Goal: Task Accomplishment & Management: Manage account settings

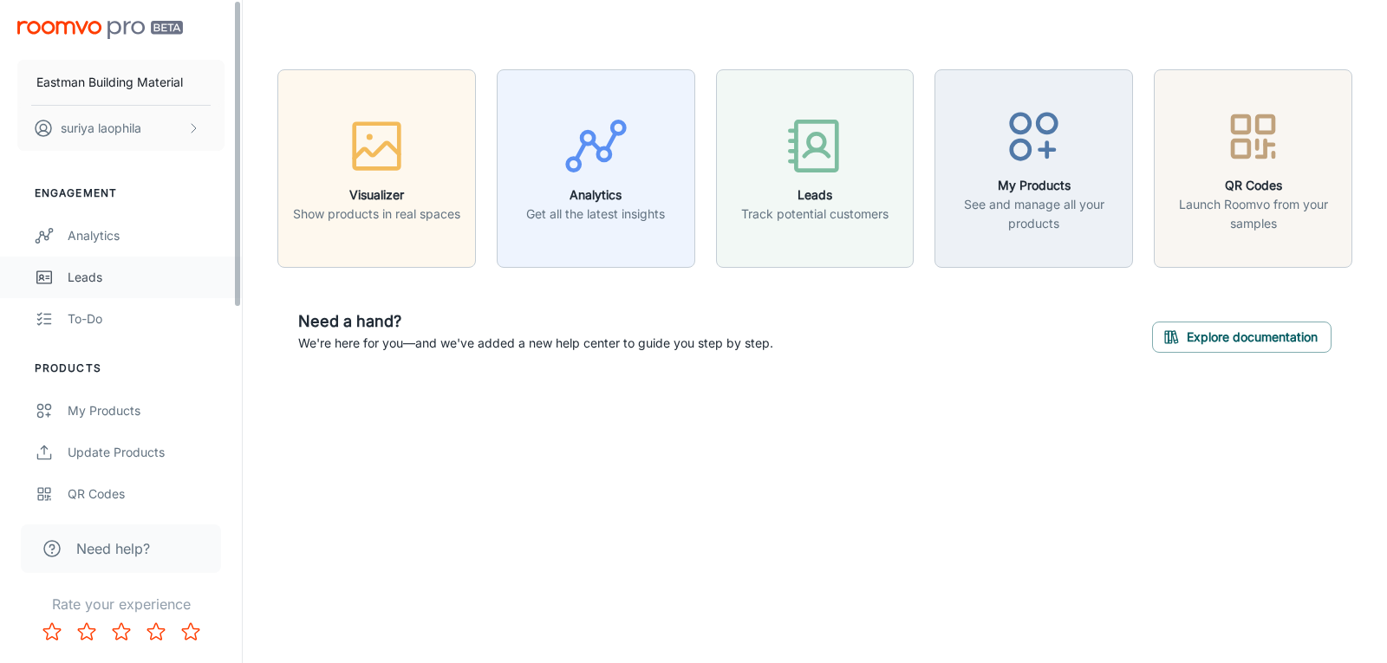
click at [72, 265] on link "Leads" at bounding box center [121, 278] width 242 height 42
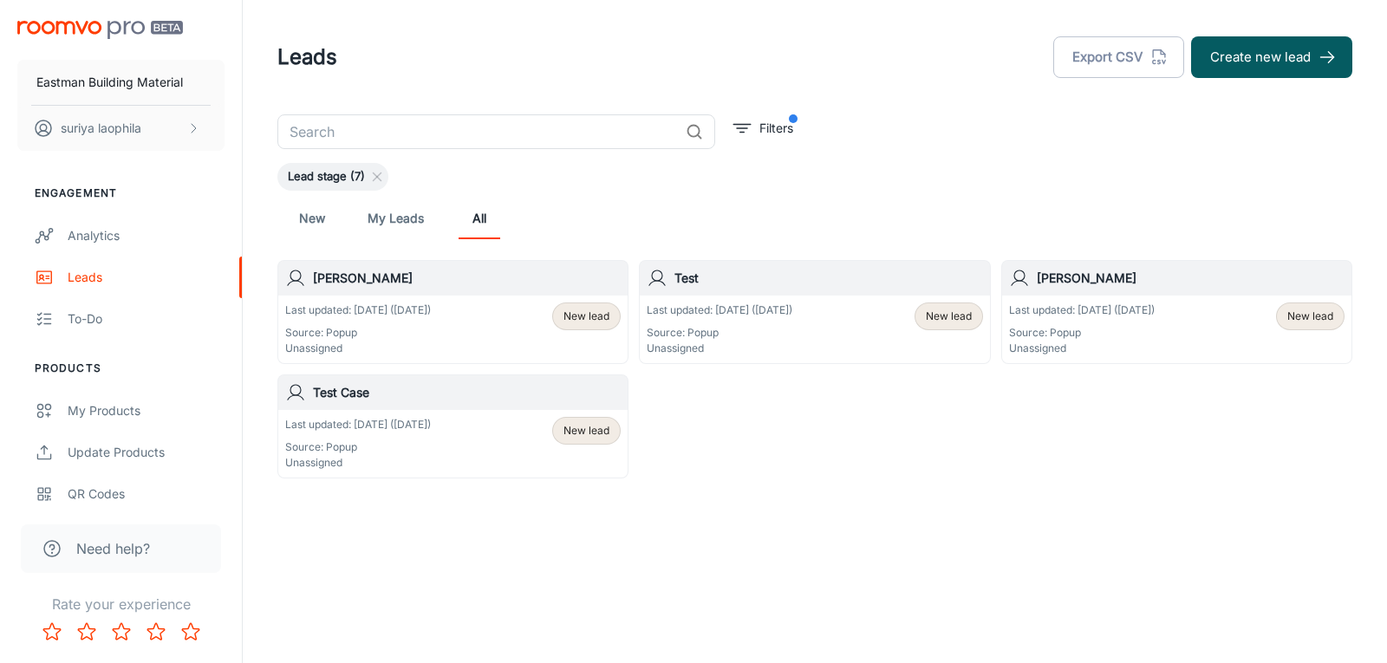
click at [392, 324] on div "Last updated: [DATE] ([DATE]) Source: Popup Unassigned" at bounding box center [358, 330] width 146 height 54
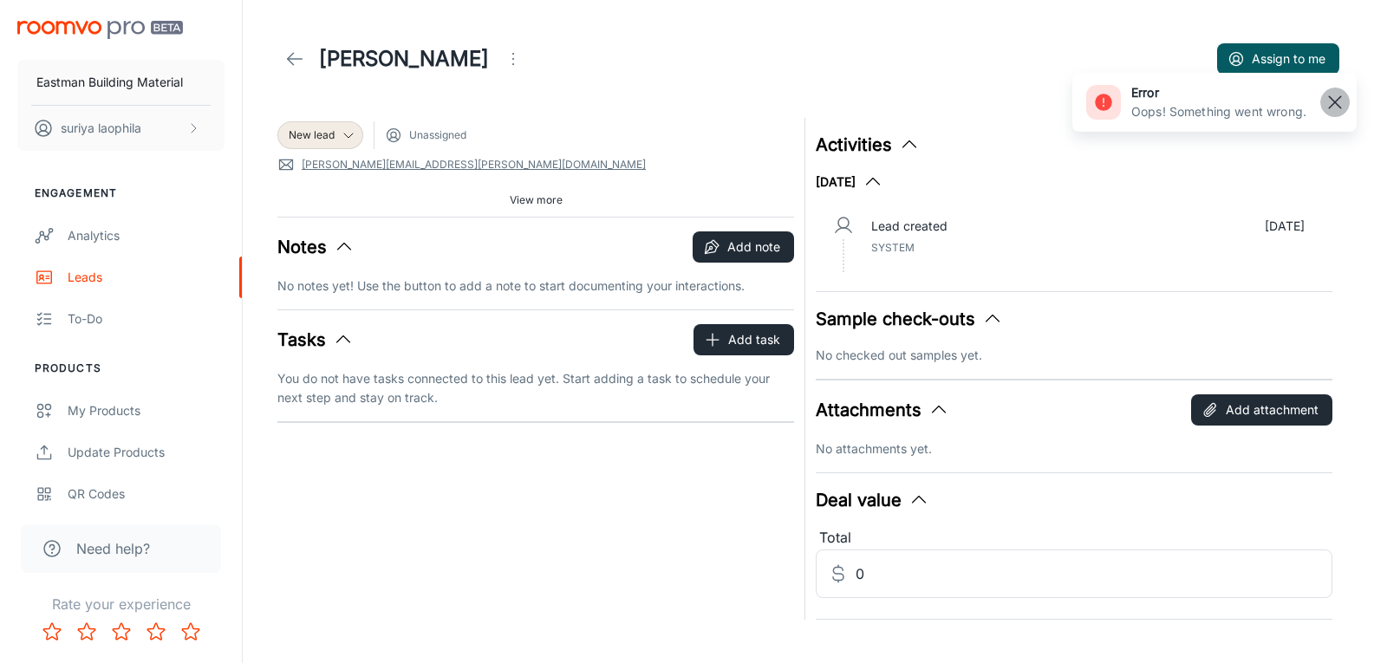
click at [1332, 95] on rect "button" at bounding box center [1335, 102] width 21 height 21
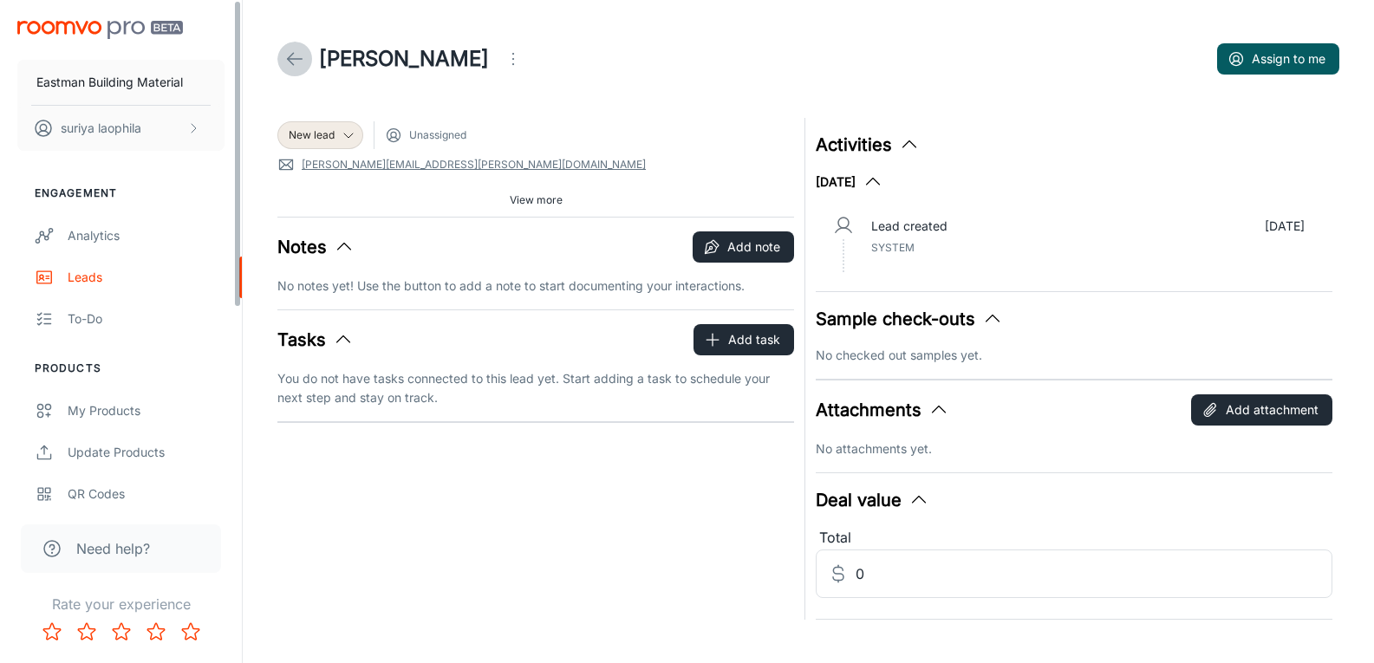
click at [290, 50] on icon at bounding box center [294, 59] width 21 height 21
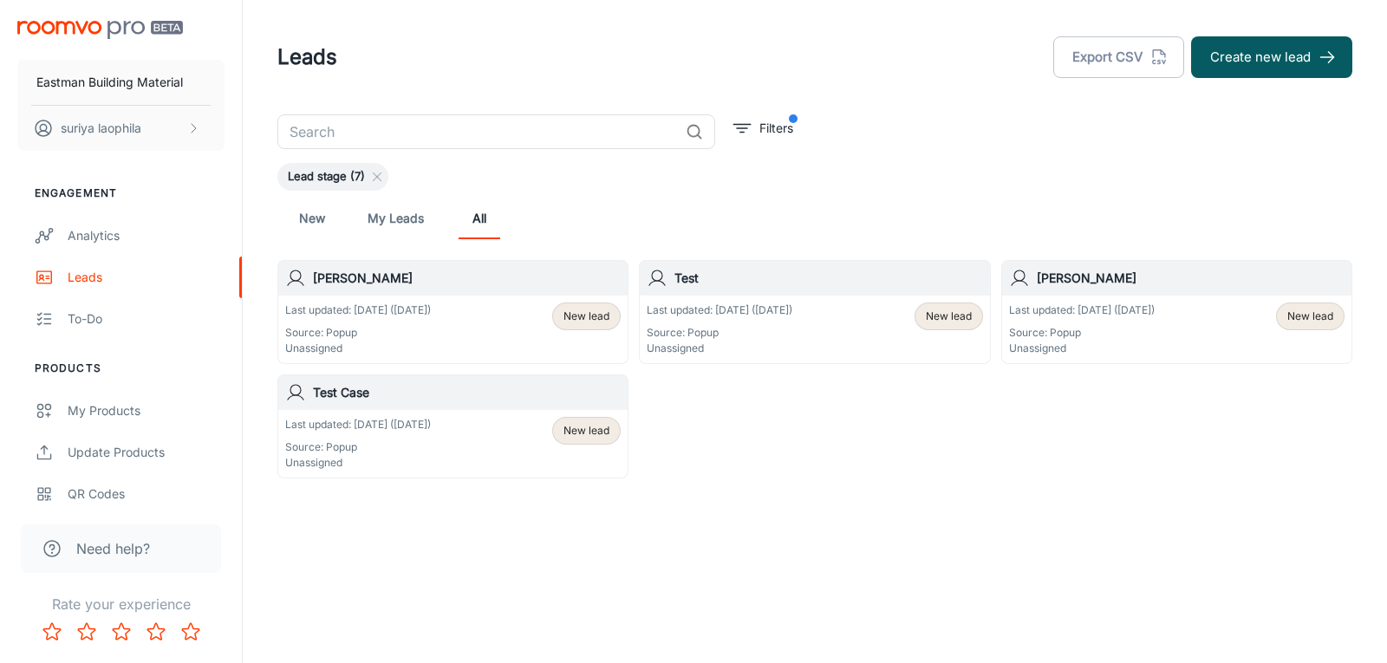
click at [304, 223] on link "New" at bounding box center [312, 219] width 42 height 42
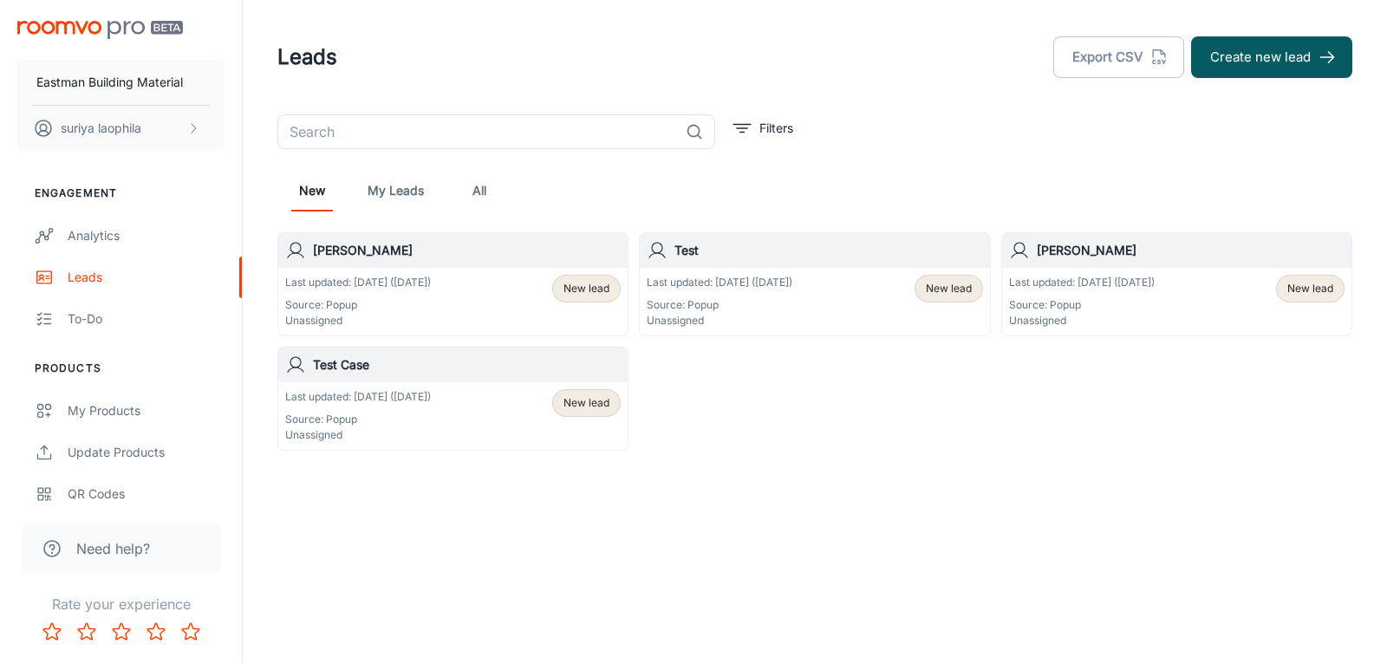
click at [404, 199] on link "My Leads" at bounding box center [396, 191] width 56 height 42
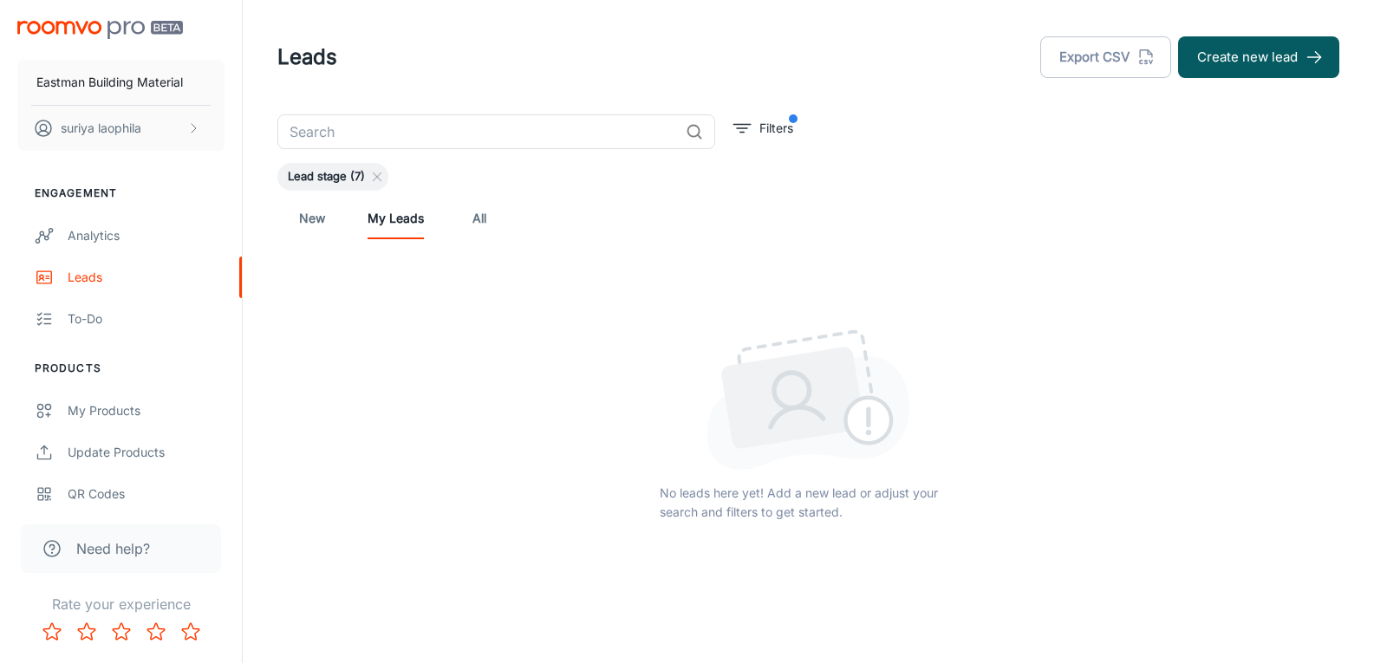
click at [477, 214] on link "All" at bounding box center [480, 219] width 42 height 42
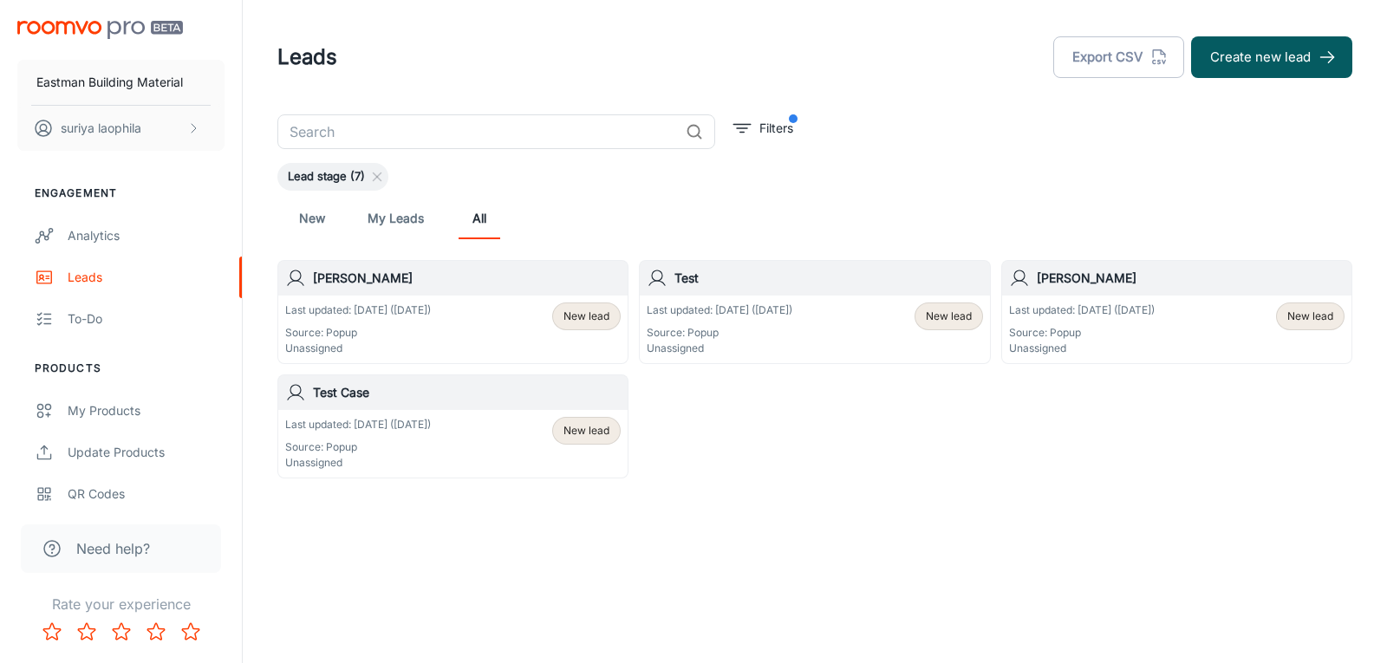
click at [310, 218] on link "New" at bounding box center [312, 219] width 42 height 42
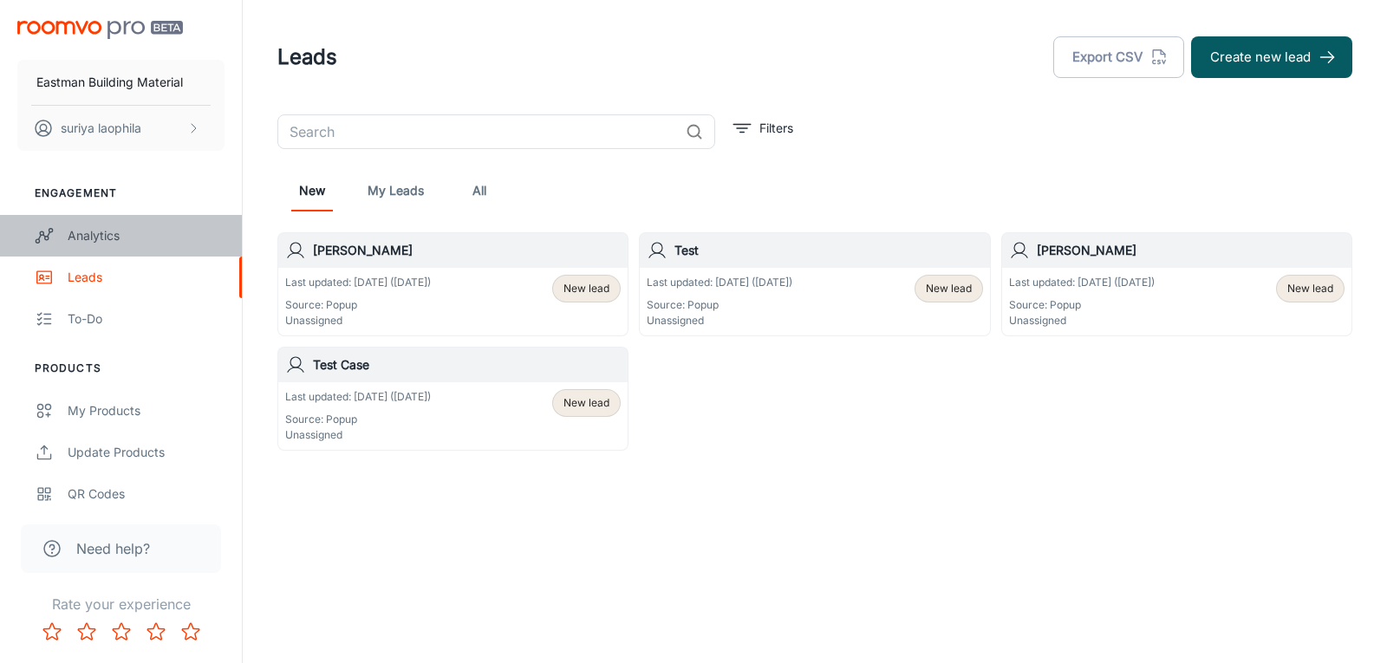
click at [94, 244] on div "Analytics" at bounding box center [146, 235] width 157 height 19
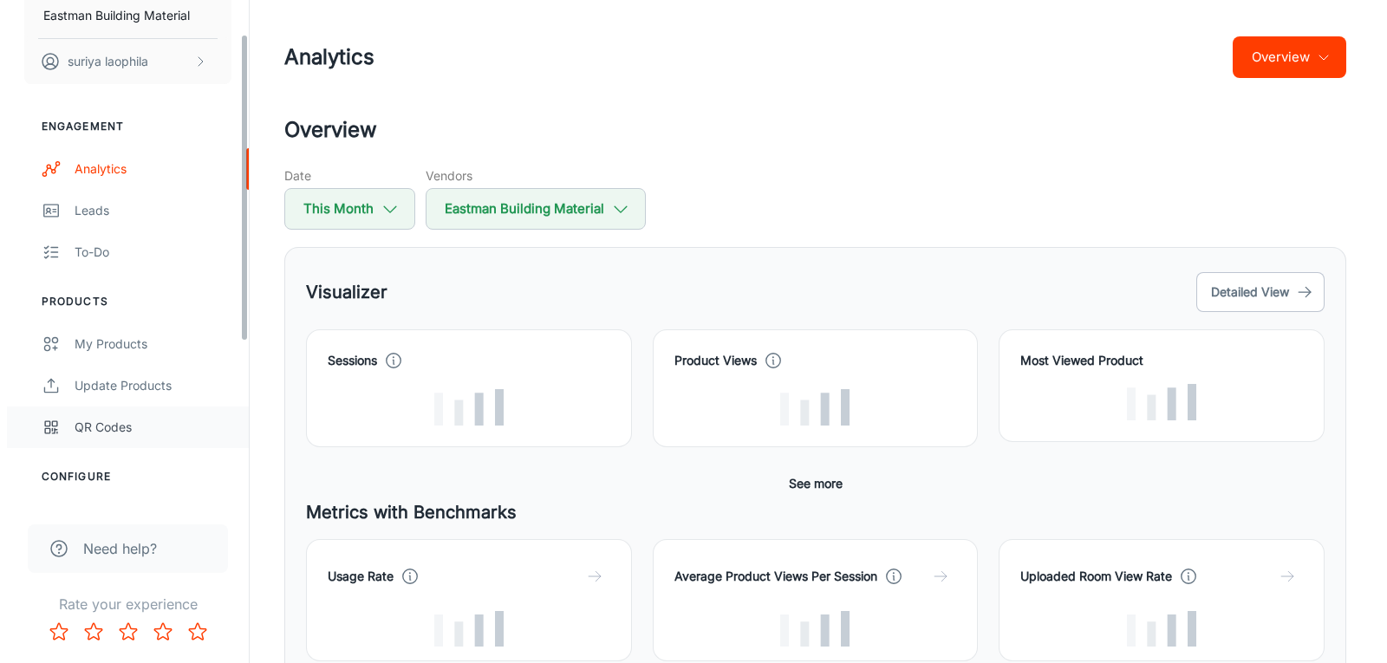
scroll to position [87, 0]
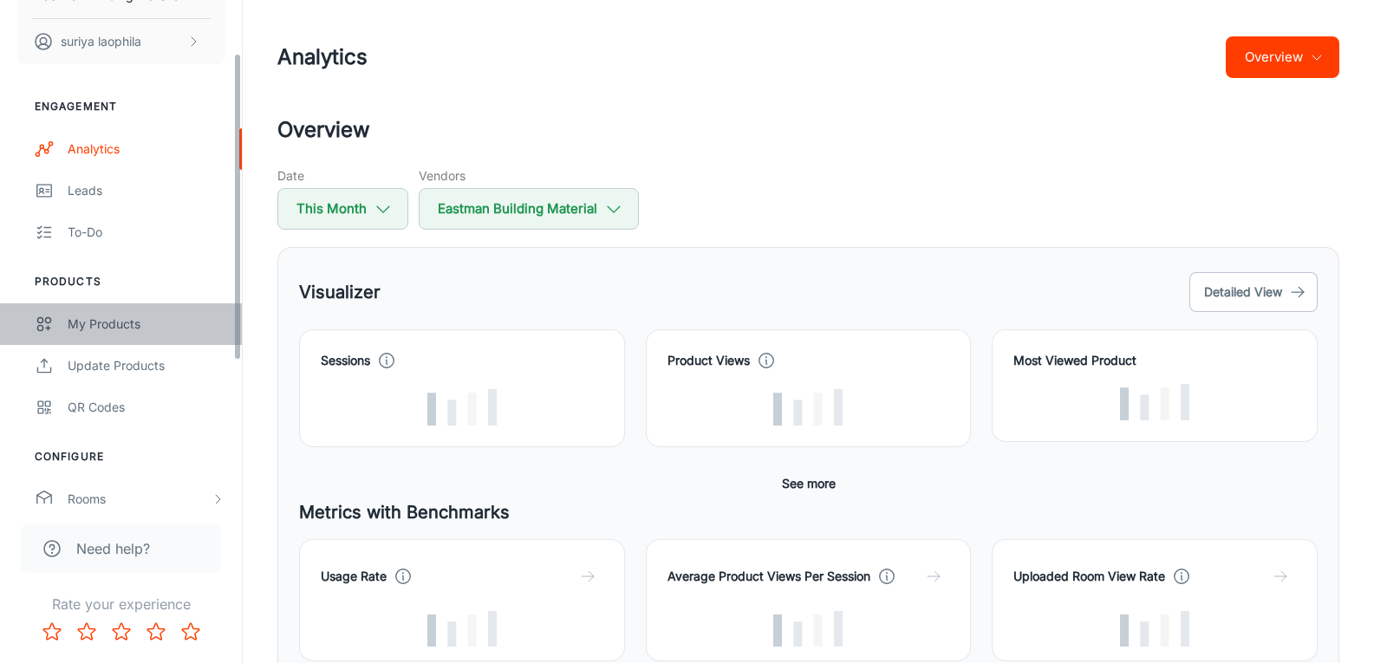
click at [107, 330] on div "My Products" at bounding box center [146, 324] width 157 height 19
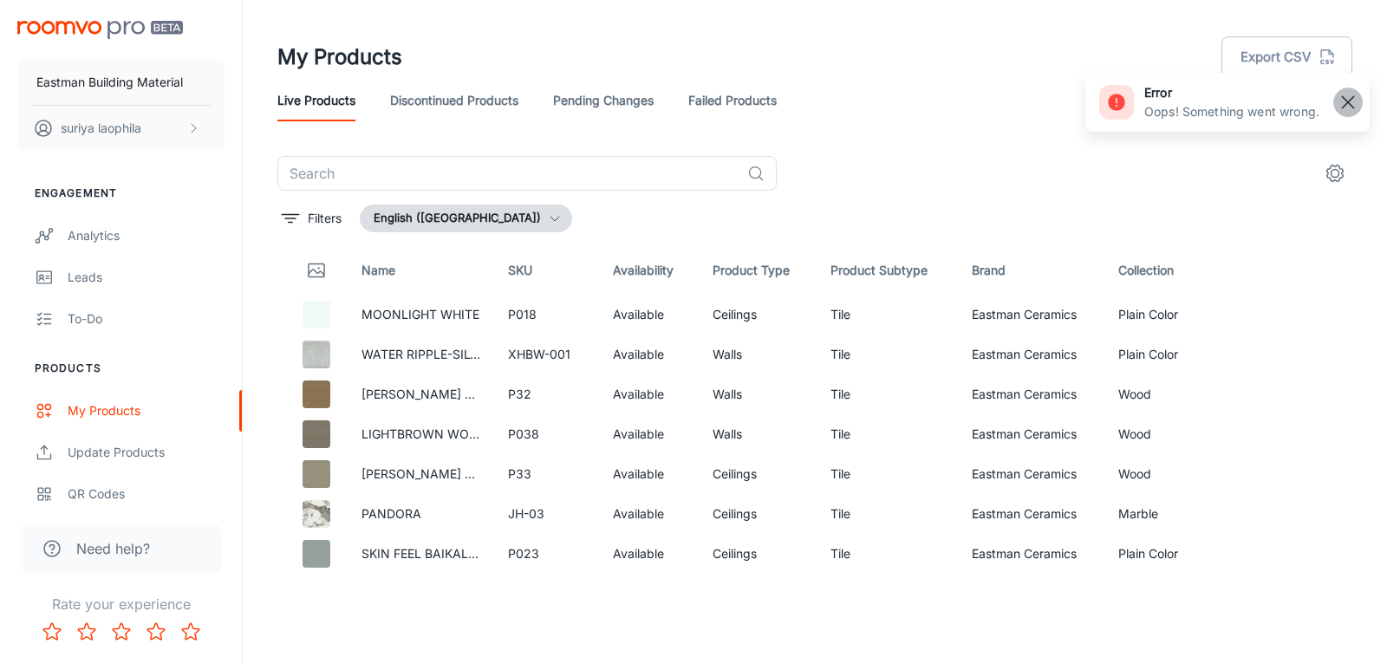
drag, startPoint x: 1348, startPoint y: 101, endPoint x: 759, endPoint y: 121, distance: 590.0
click at [1348, 101] on icon "button" at bounding box center [1348, 102] width 21 height 21
click at [982, 114] on div "Live Products Discontinued Products Pending Changes Failed Products" at bounding box center [814, 101] width 1075 height 42
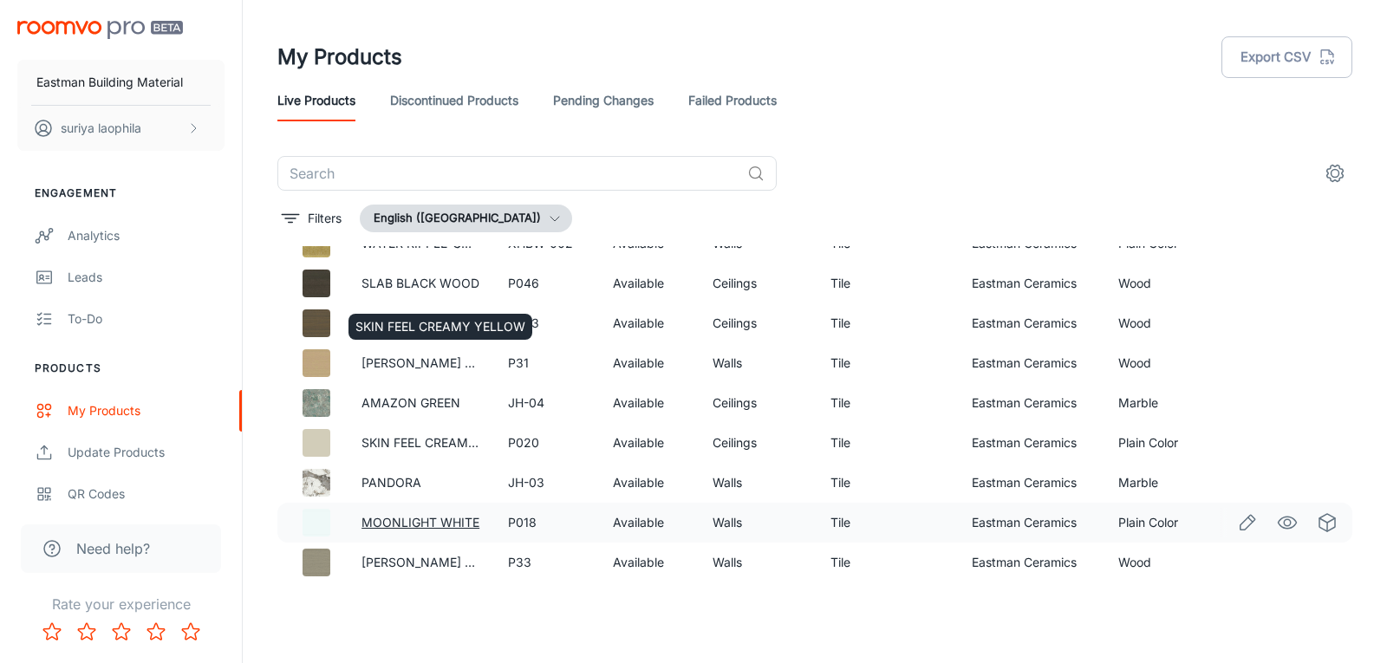
scroll to position [694, 0]
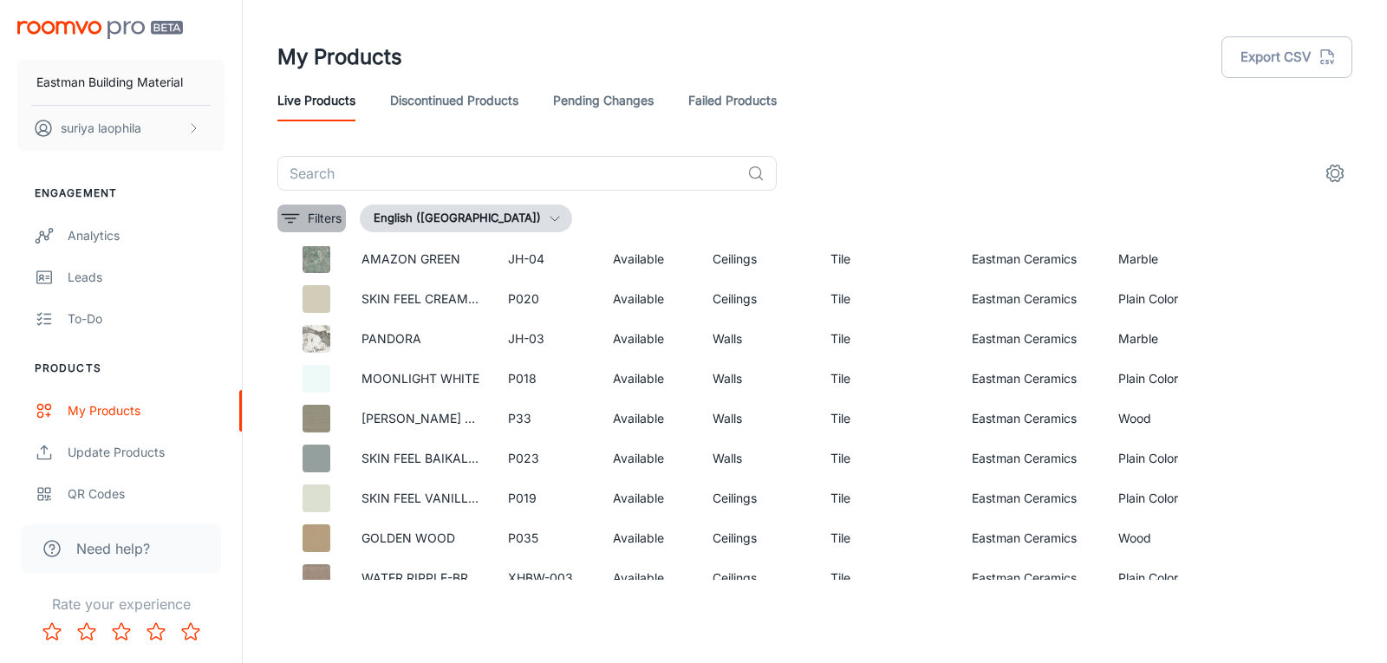
click at [299, 209] on icon "filter" at bounding box center [290, 218] width 21 height 21
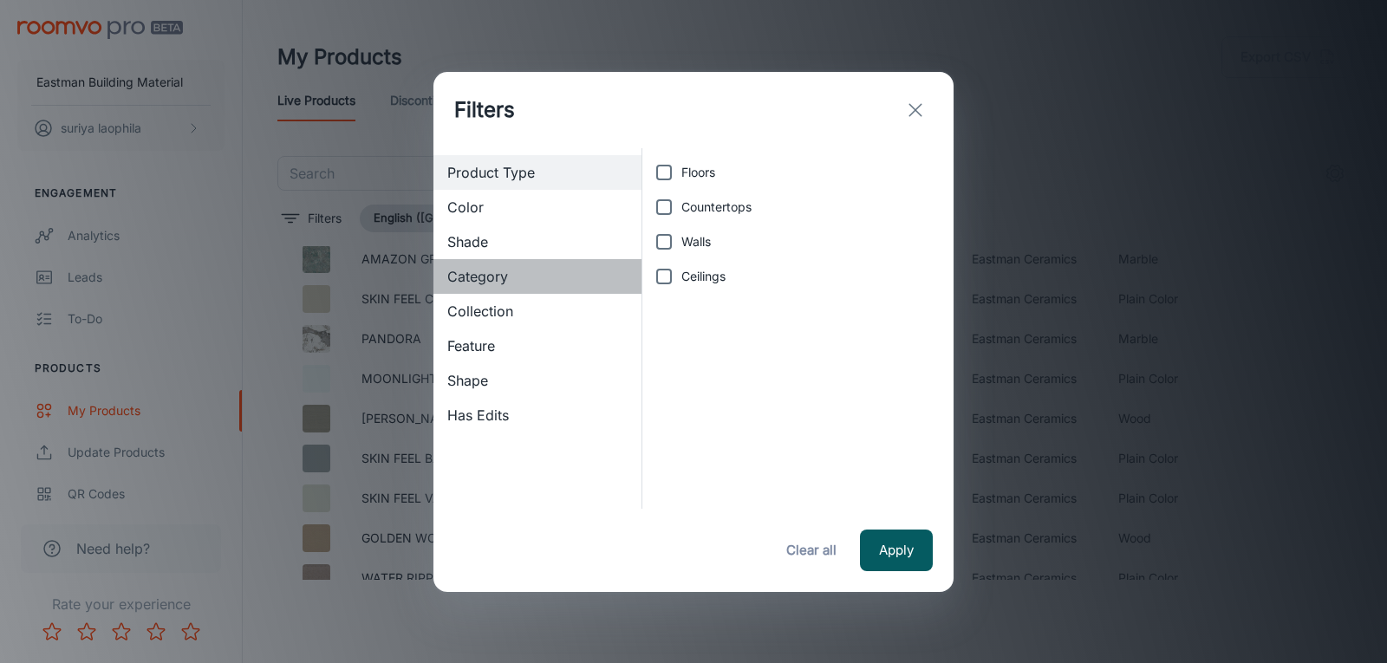
click at [512, 279] on span "Category" at bounding box center [537, 276] width 180 height 21
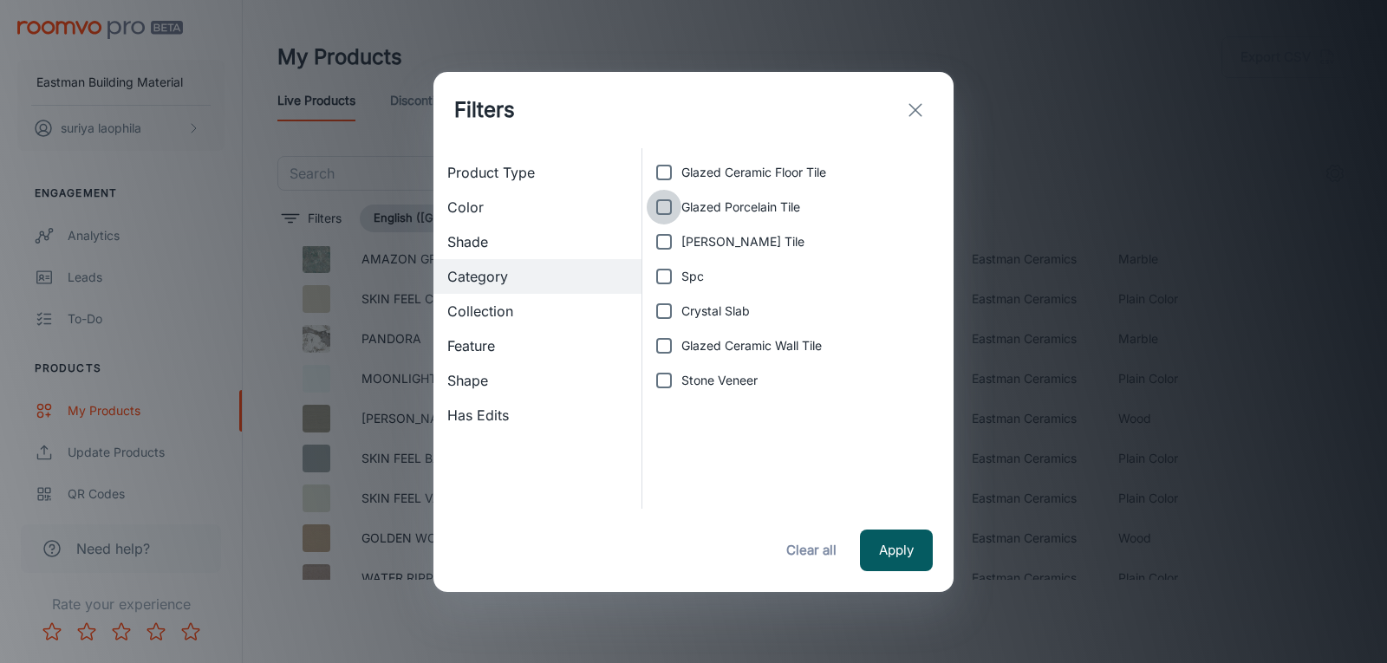
click at [669, 208] on input "Glazed Porcelain Tile" at bounding box center [664, 207] width 35 height 35
checkbox input "true"
click at [898, 546] on button "Apply" at bounding box center [896, 551] width 73 height 42
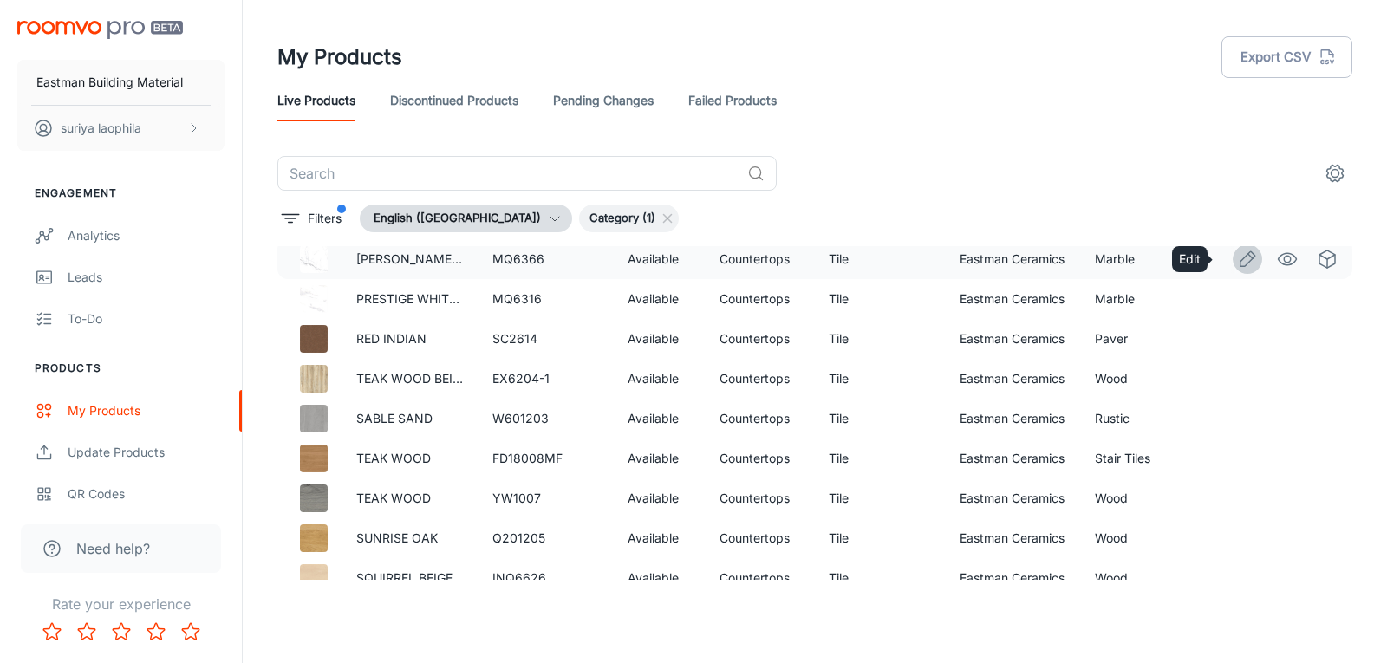
click at [1237, 257] on icon "Edit" at bounding box center [1247, 259] width 21 height 21
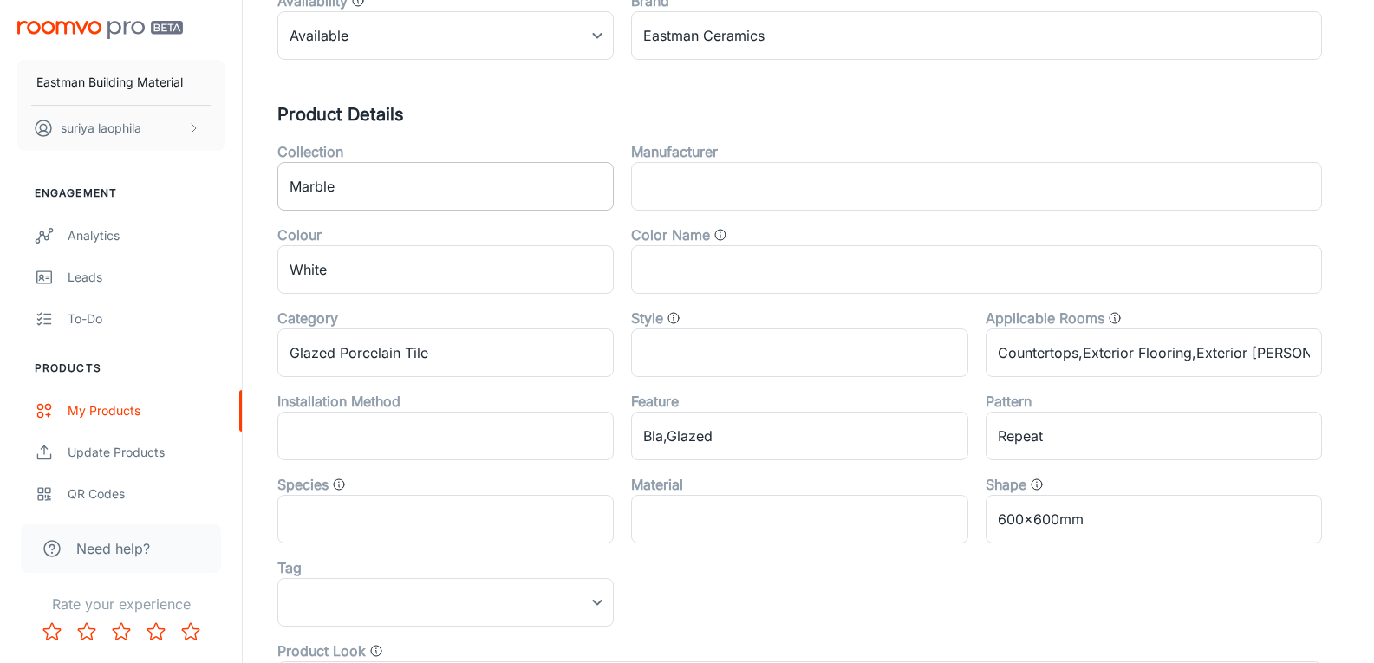
scroll to position [360, 0]
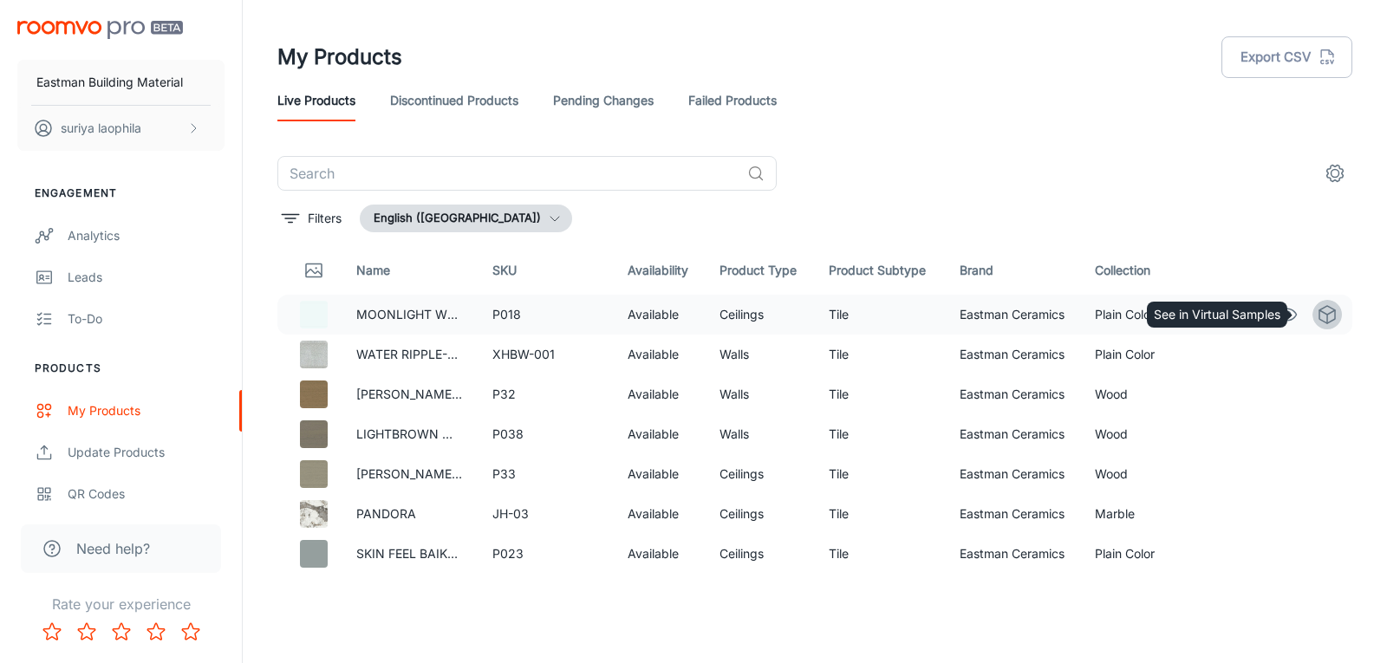
click at [1317, 318] on icon "See in Virtual Samples" at bounding box center [1327, 314] width 21 height 21
click at [333, 220] on p "Filters" at bounding box center [325, 218] width 34 height 19
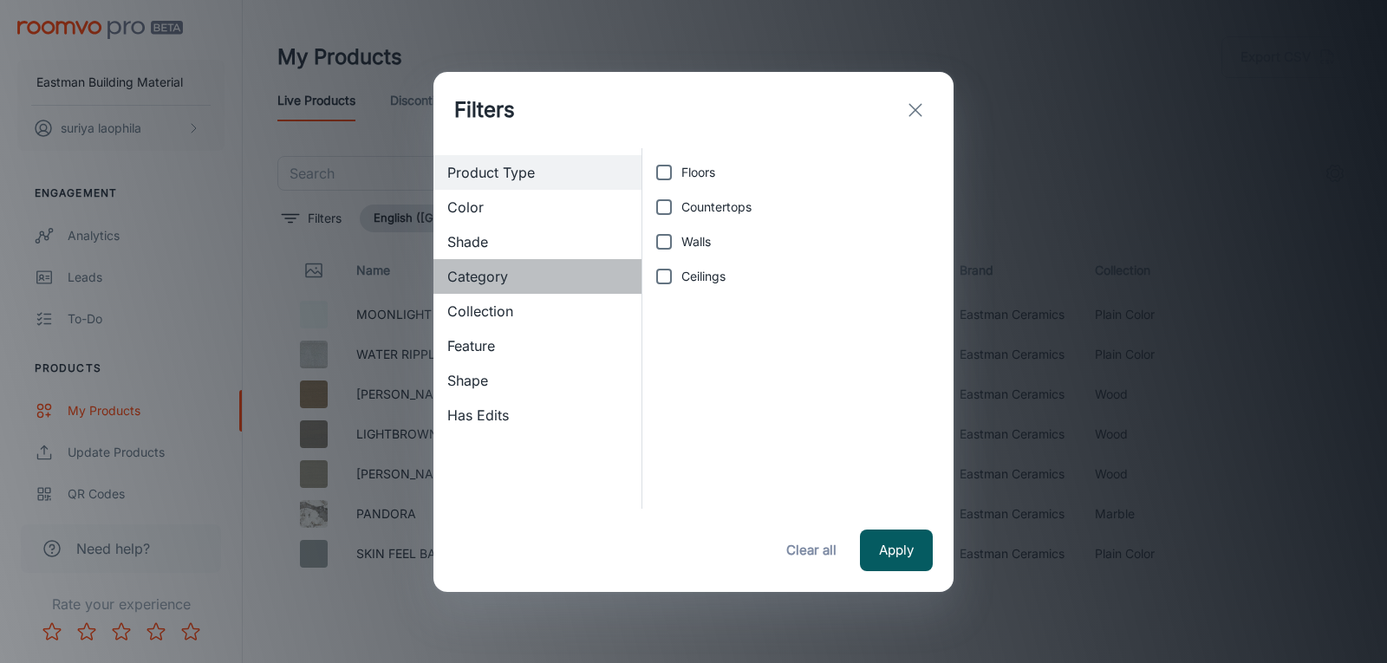
click at [480, 273] on span "Category" at bounding box center [537, 276] width 180 height 21
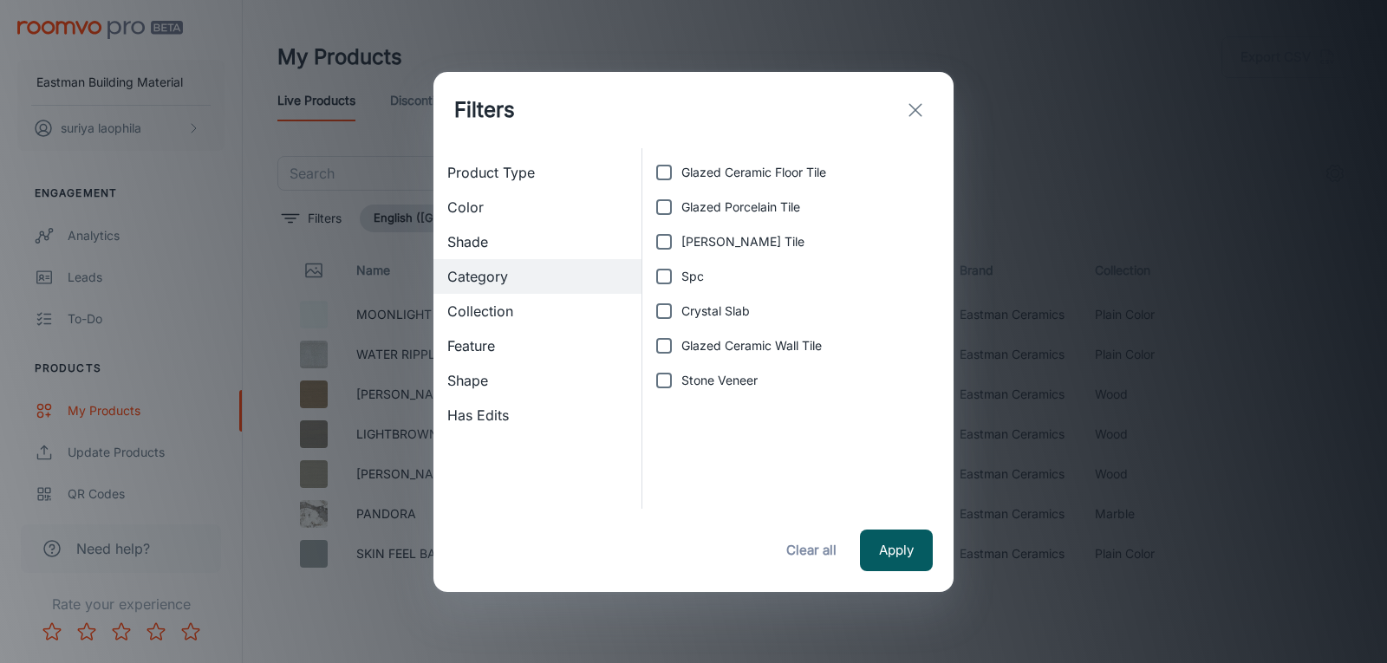
click at [718, 211] on span "Glazed Porcelain Tile" at bounding box center [741, 207] width 119 height 19
click at [682, 211] on input "Glazed Porcelain Tile" at bounding box center [664, 207] width 35 height 35
checkbox input "true"
click at [878, 534] on button "Apply" at bounding box center [896, 551] width 73 height 42
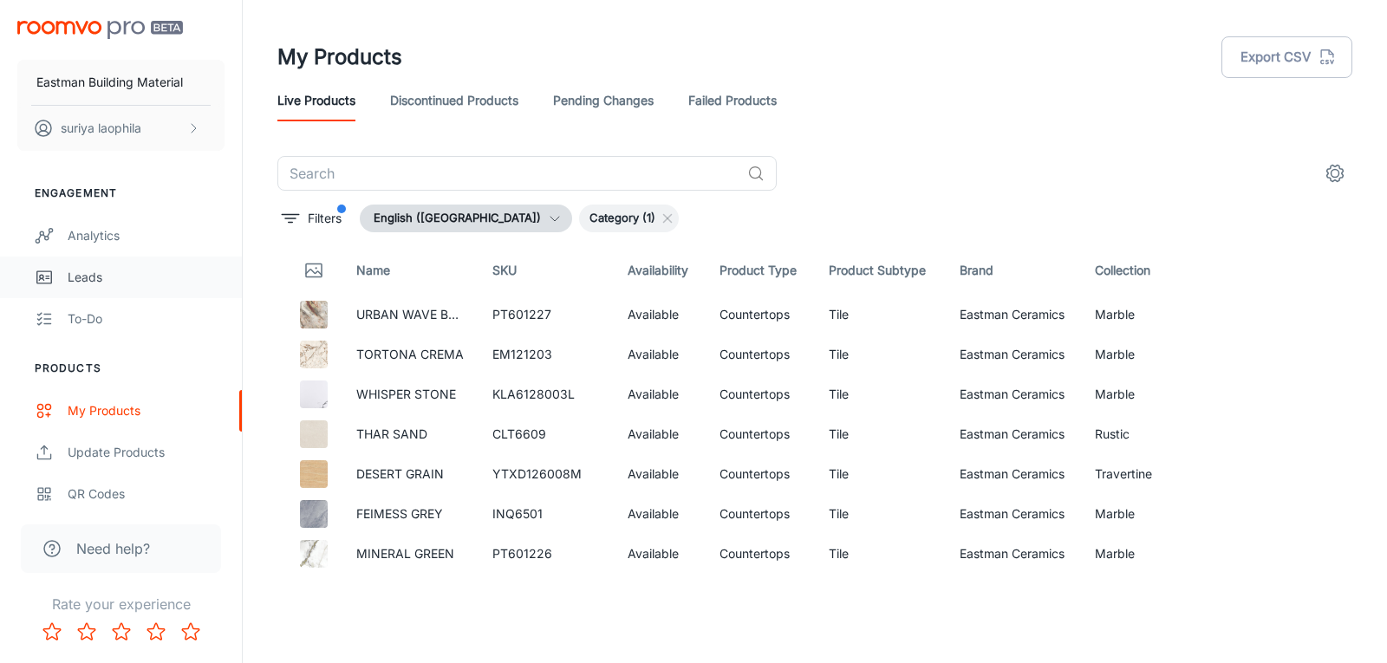
click at [101, 284] on div "Leads" at bounding box center [146, 277] width 157 height 19
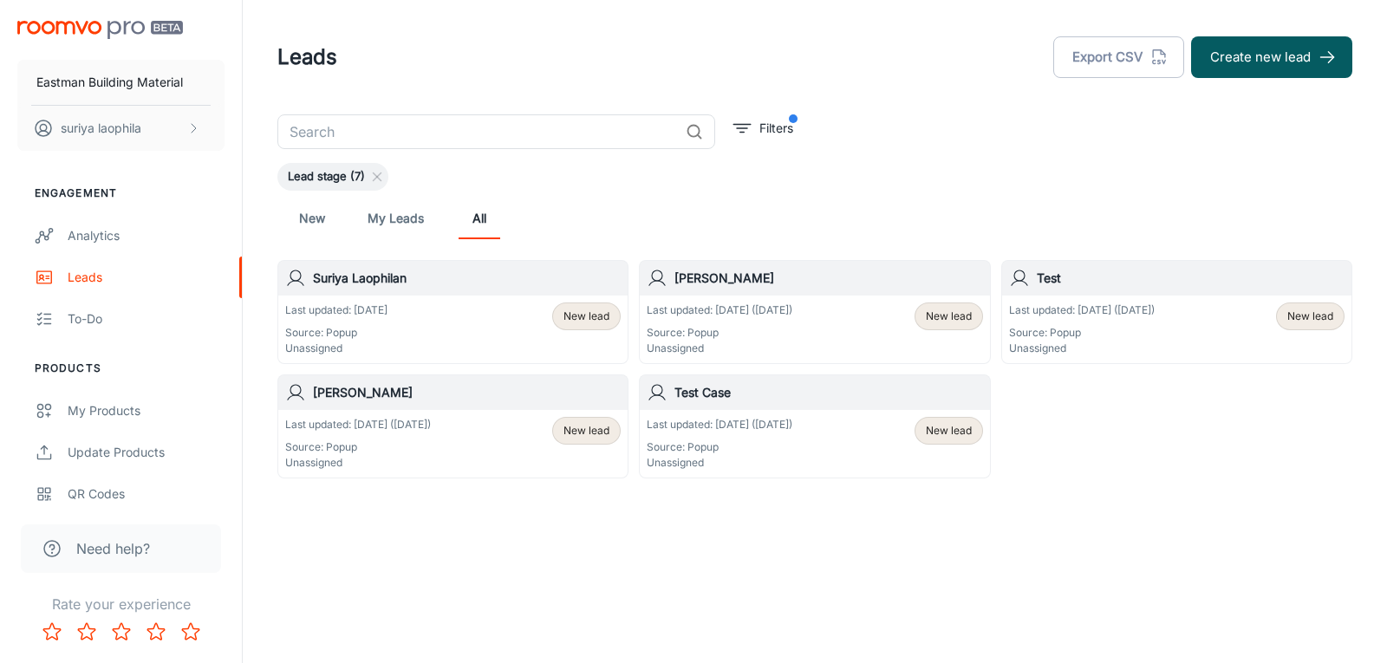
click at [576, 321] on span "New lead" at bounding box center [587, 317] width 46 height 16
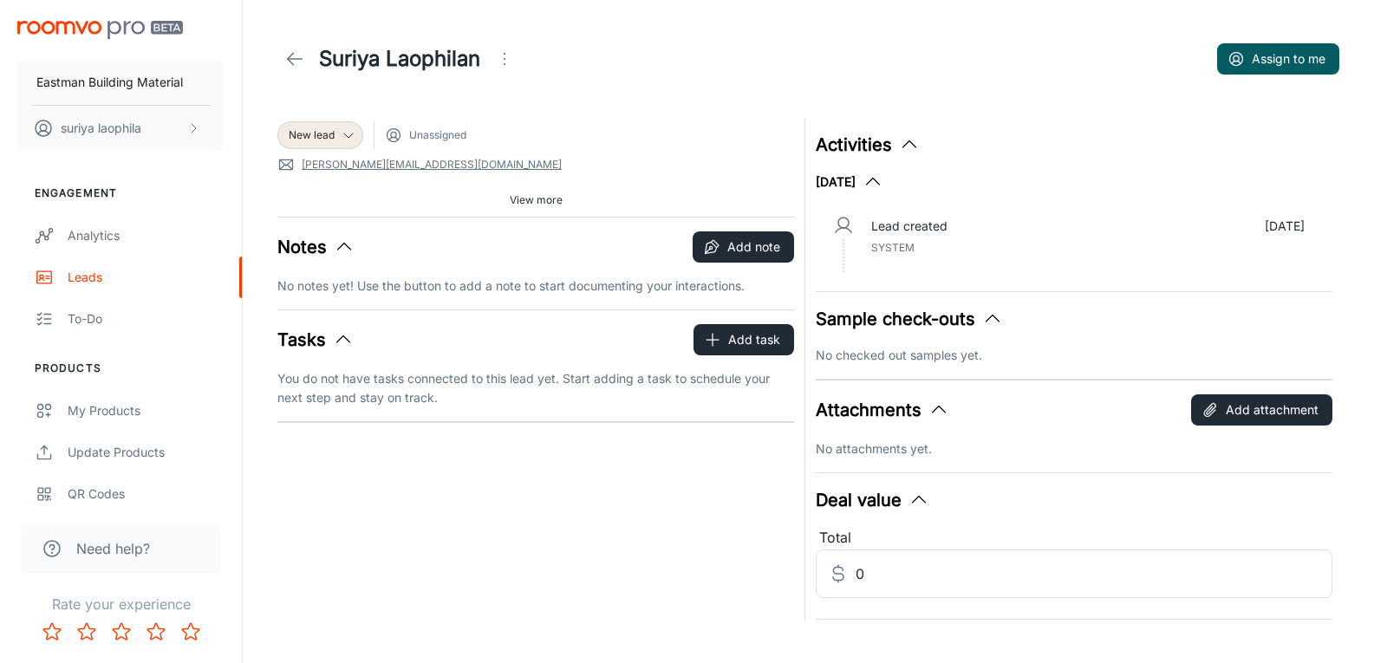
click at [537, 206] on span "View more" at bounding box center [536, 201] width 53 height 16
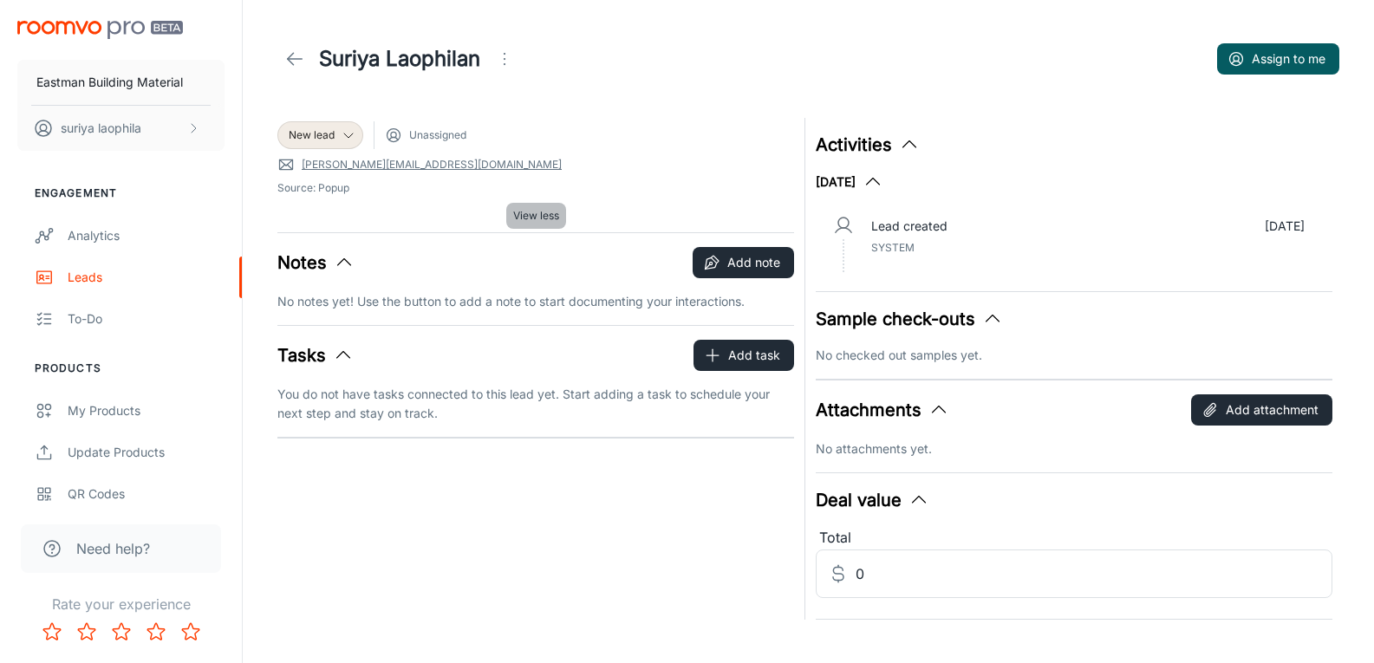
click at [533, 212] on span "View less" at bounding box center [536, 216] width 46 height 16
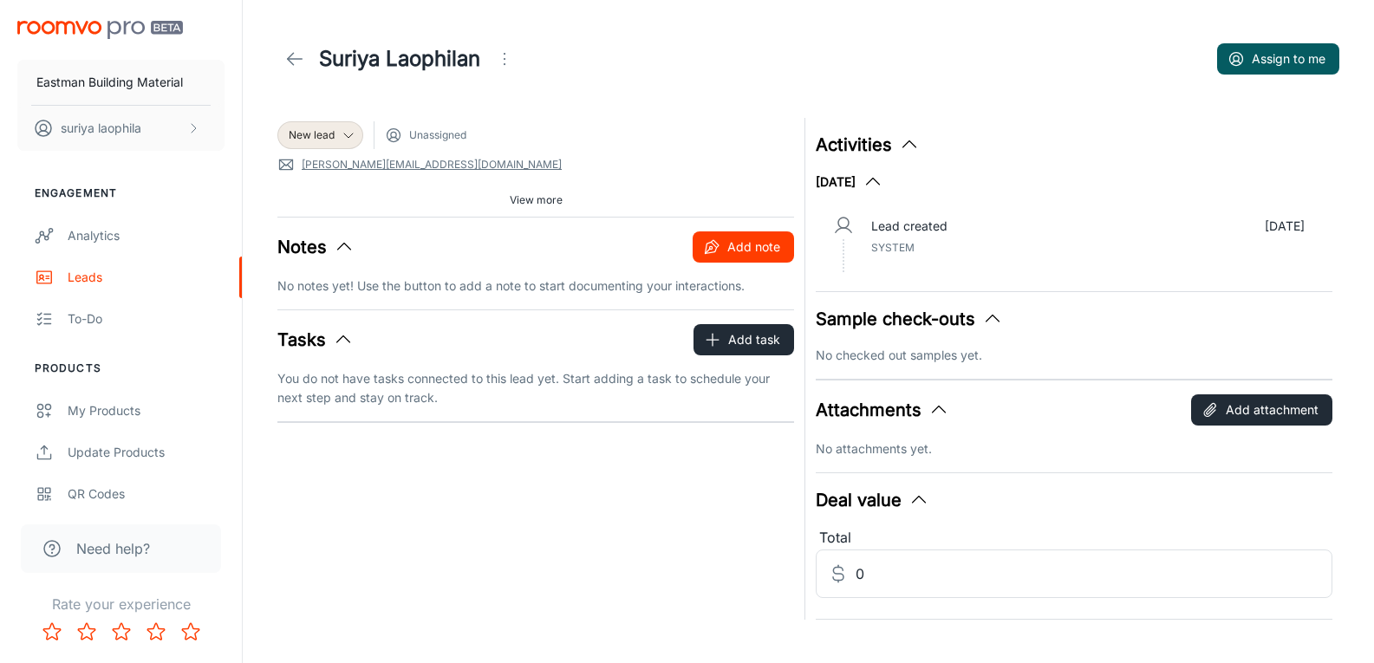
click at [727, 252] on button "Add note" at bounding box center [743, 247] width 101 height 31
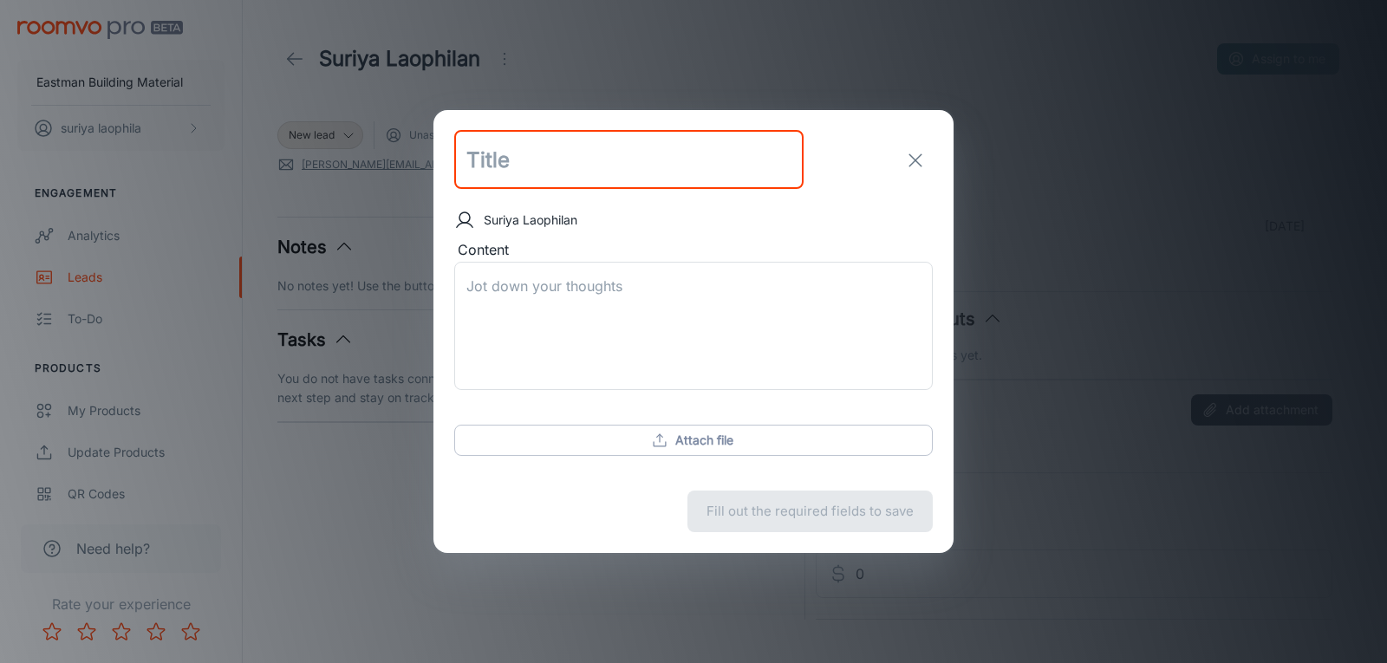
click at [551, 161] on input "text" at bounding box center [628, 160] width 349 height 59
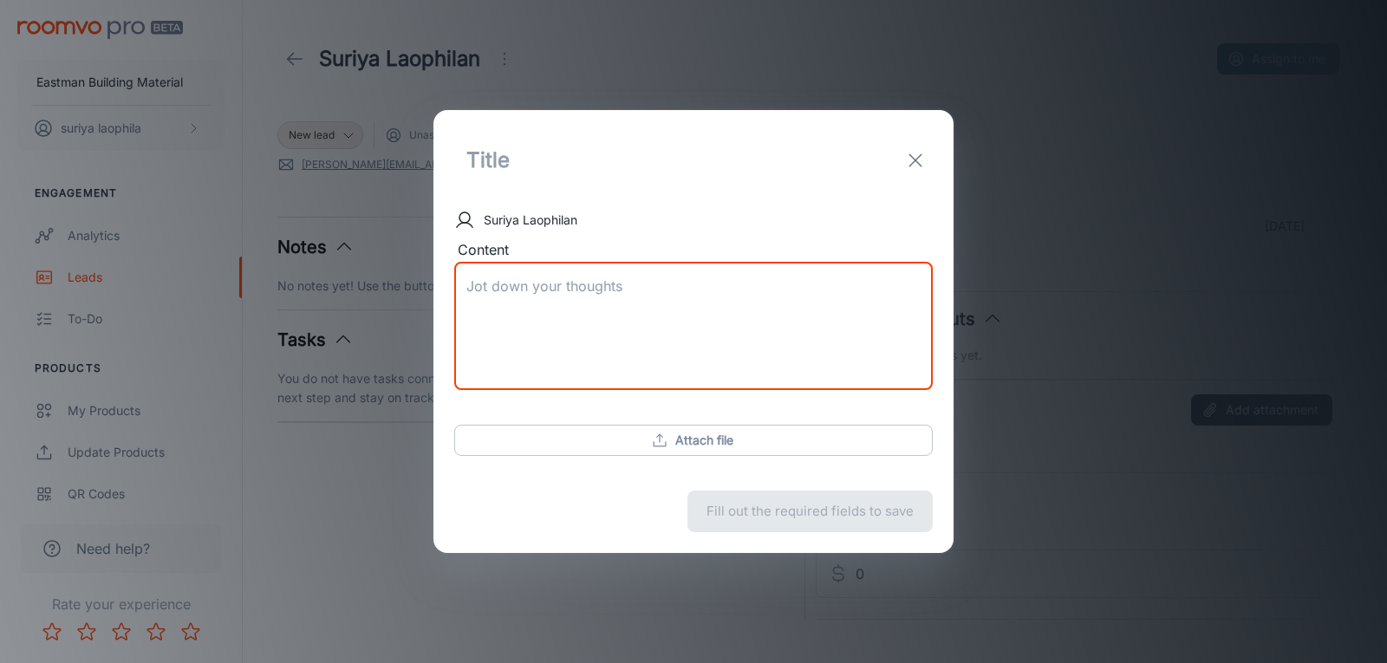
click at [550, 287] on textarea "Content" at bounding box center [694, 327] width 454 height 100
click at [679, 434] on div "Attach file" at bounding box center [693, 433] width 479 height 73
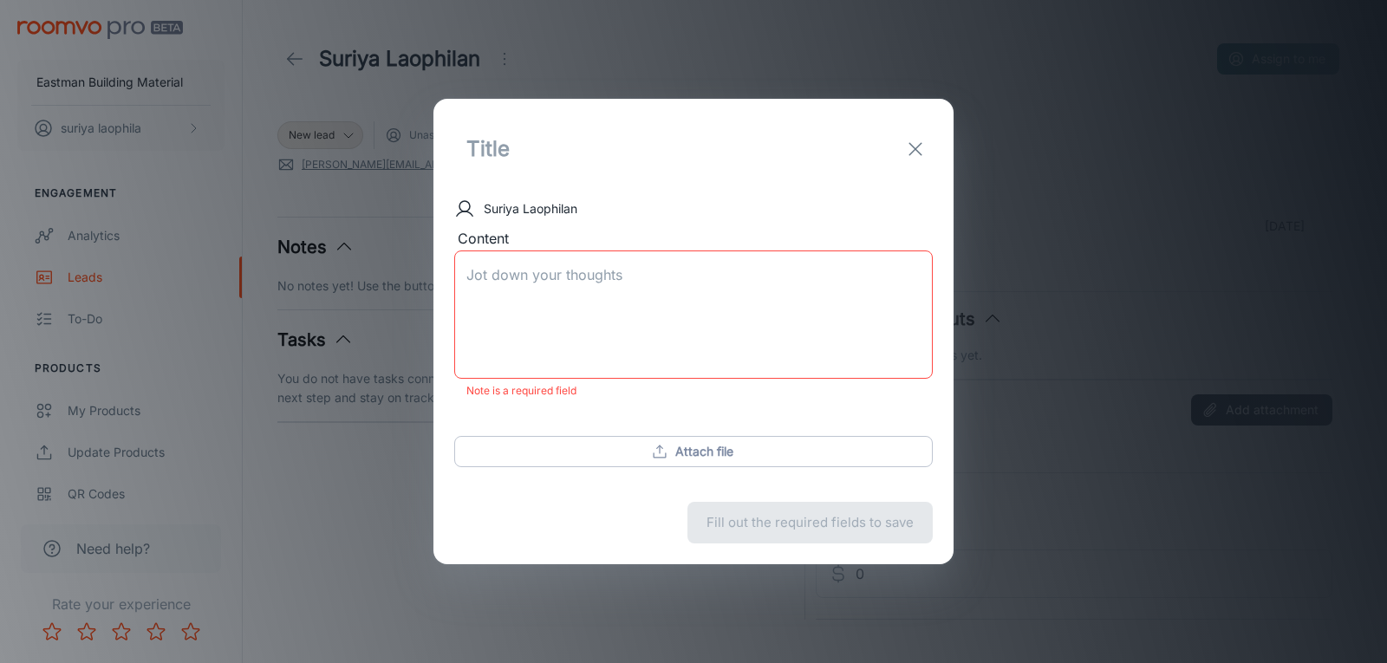
click at [917, 147] on icon "exit" at bounding box center [915, 149] width 21 height 21
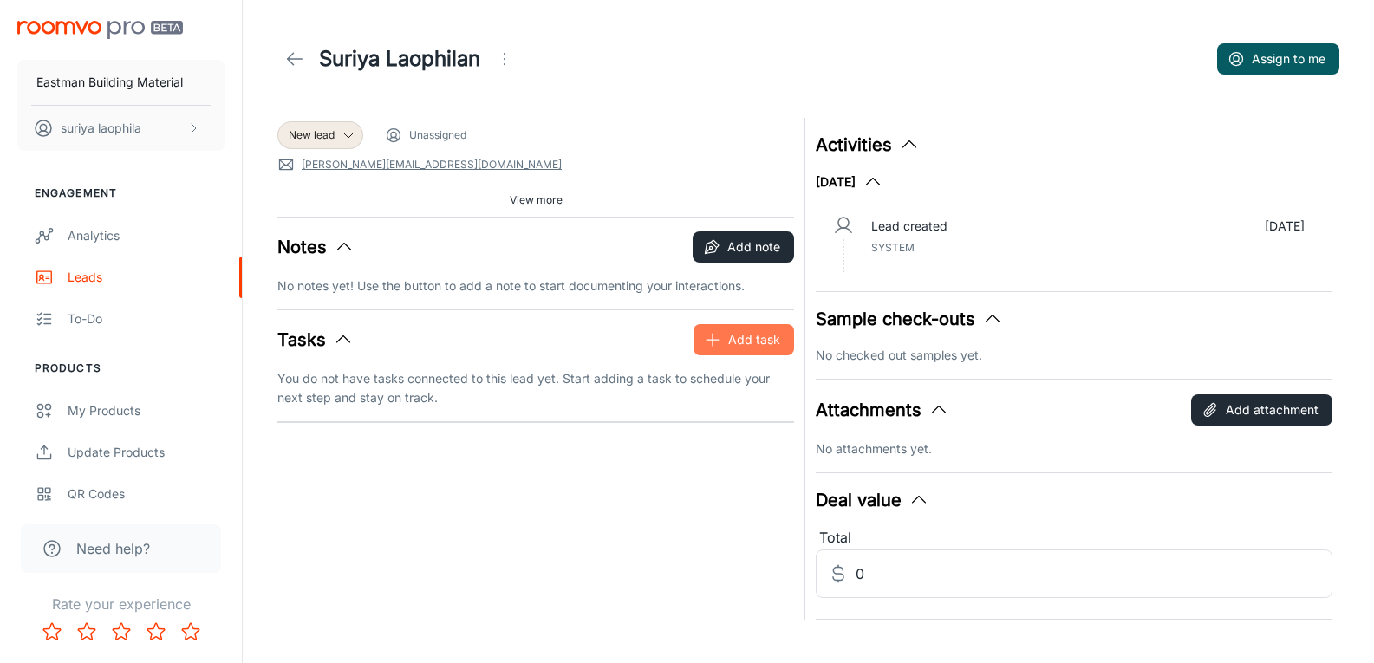
click at [762, 346] on button "Add task" at bounding box center [744, 339] width 101 height 31
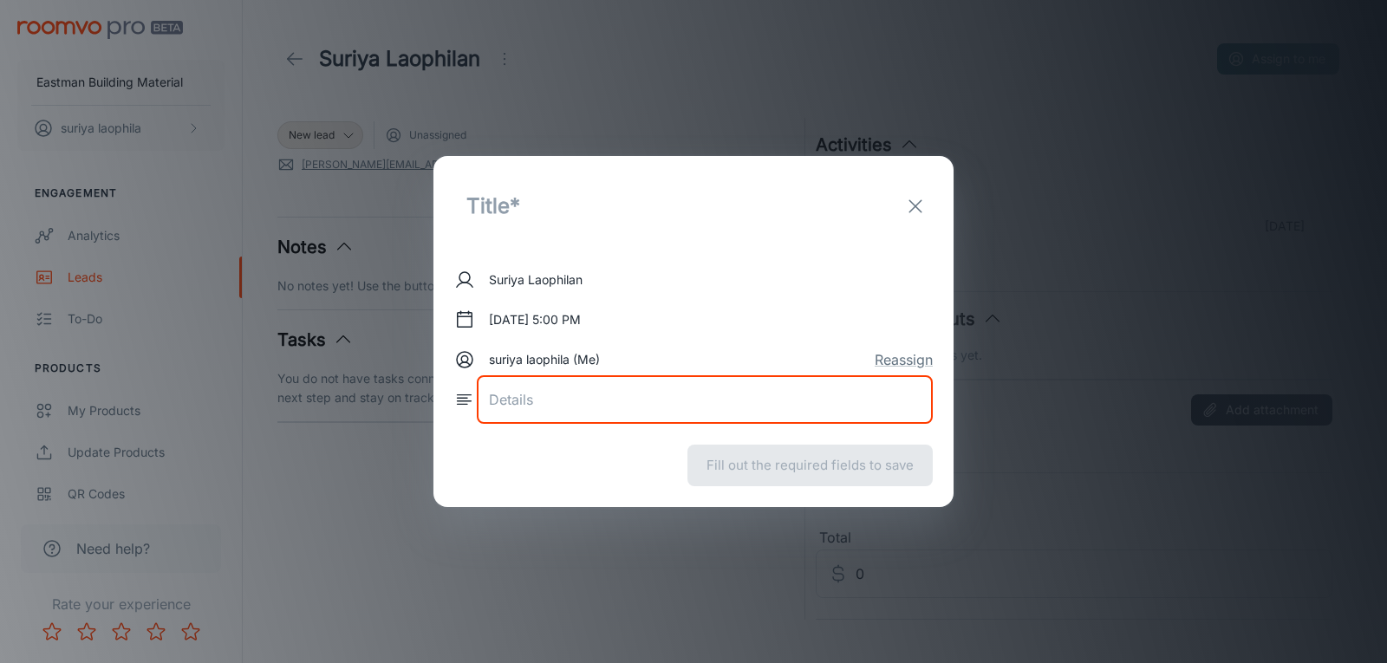
click at [493, 402] on textarea at bounding box center [705, 400] width 432 height 20
click at [917, 207] on line "exit" at bounding box center [916, 206] width 12 height 12
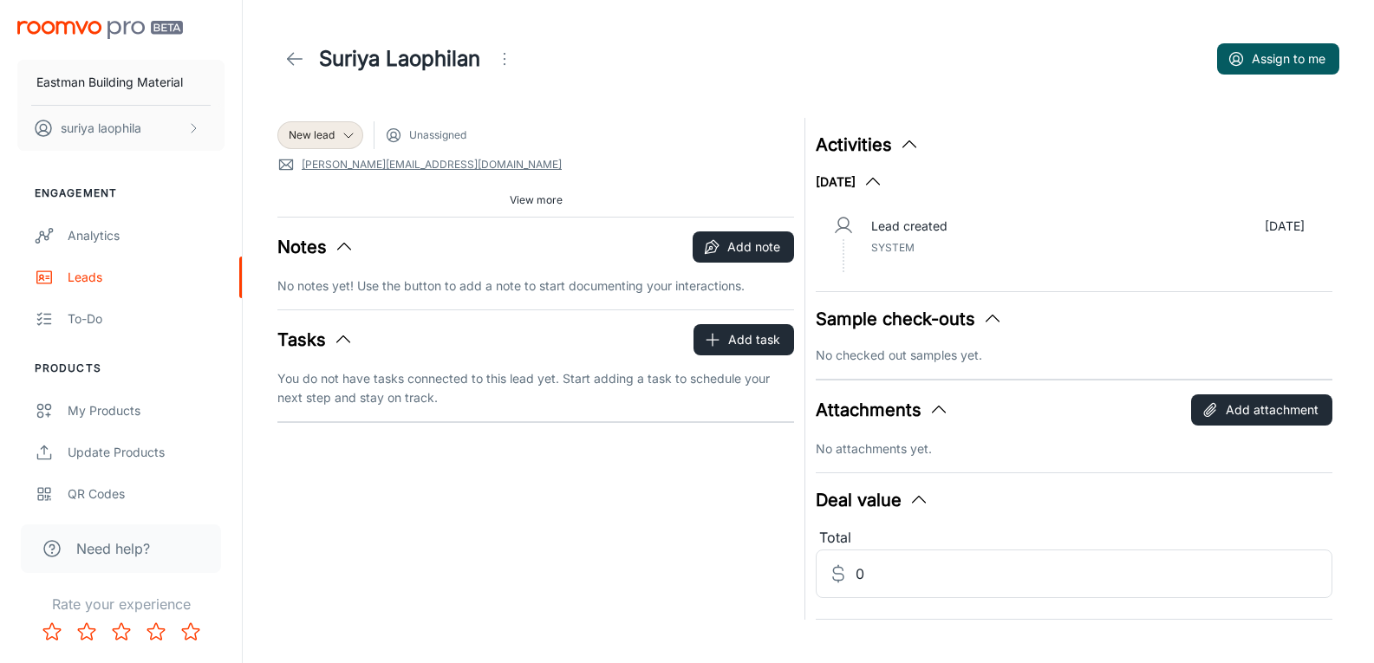
click at [858, 360] on p "No checked out samples yet." at bounding box center [1074, 355] width 517 height 19
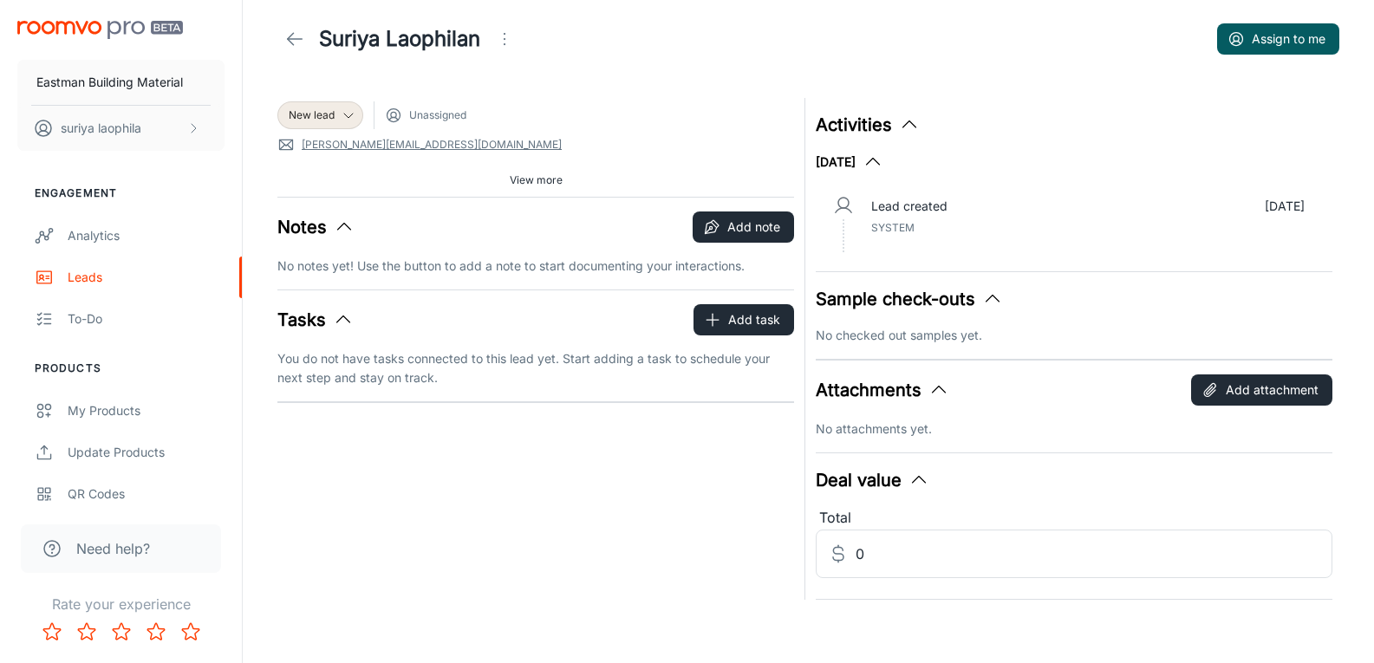
scroll to position [26, 0]
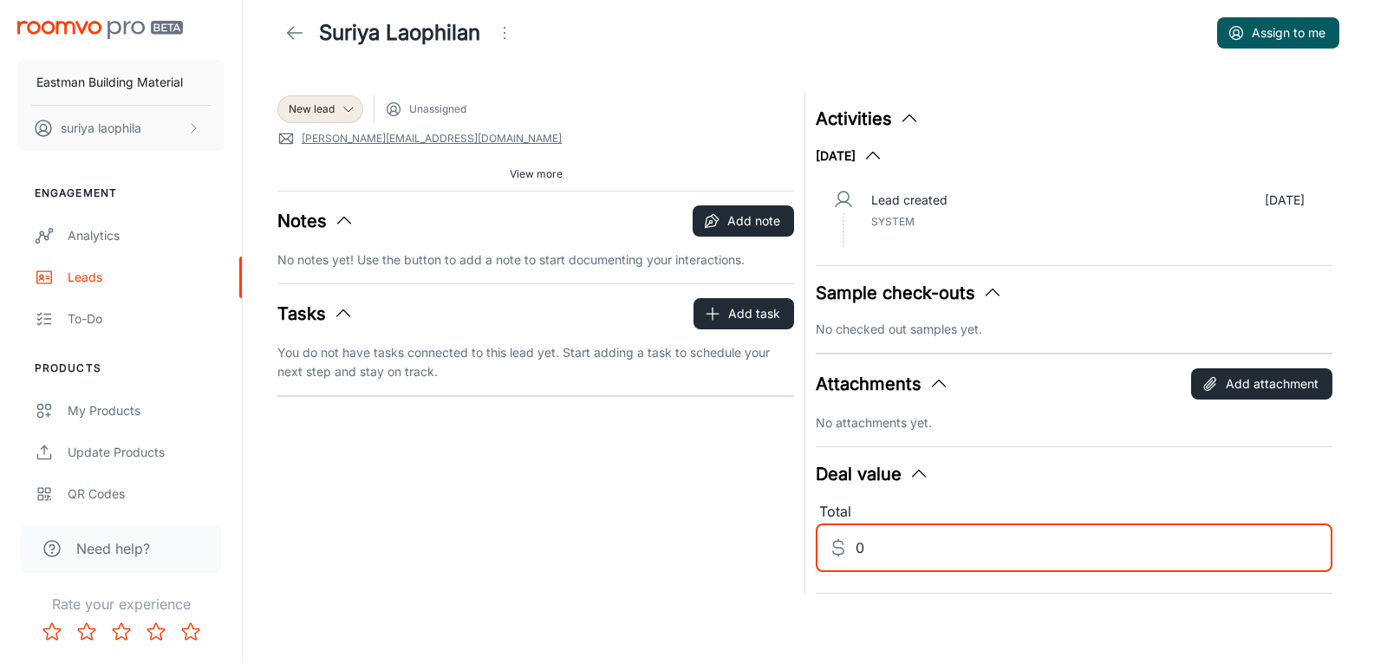
drag, startPoint x: 858, startPoint y: 545, endPoint x: 873, endPoint y: 541, distance: 15.4
click at [858, 545] on input "0" at bounding box center [1094, 548] width 477 height 49
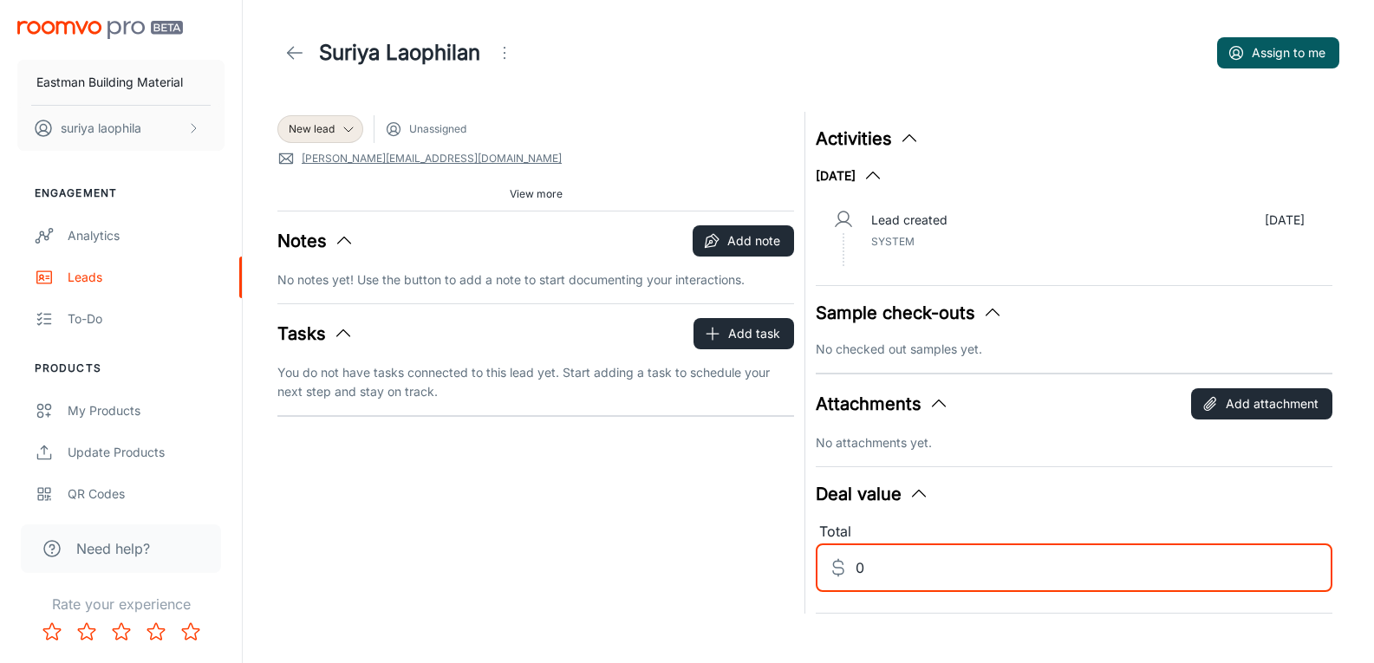
scroll to position [0, 0]
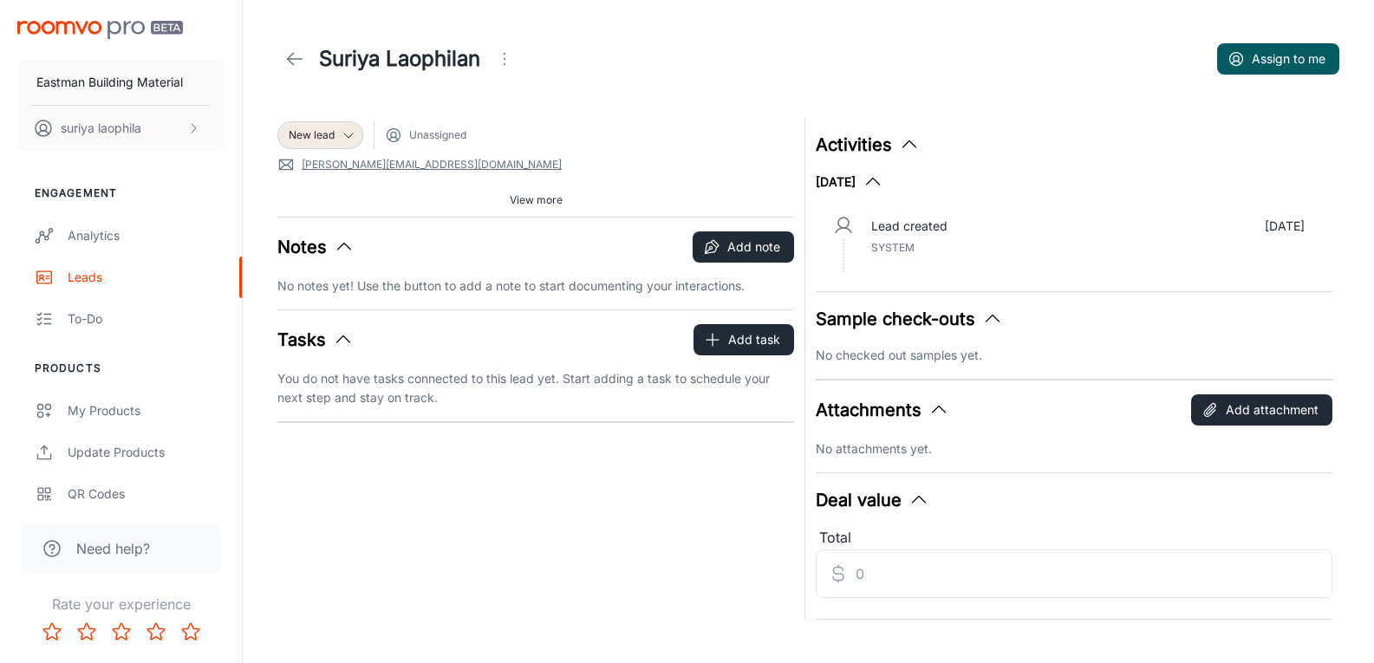
click at [891, 246] on span "System" at bounding box center [892, 247] width 43 height 13
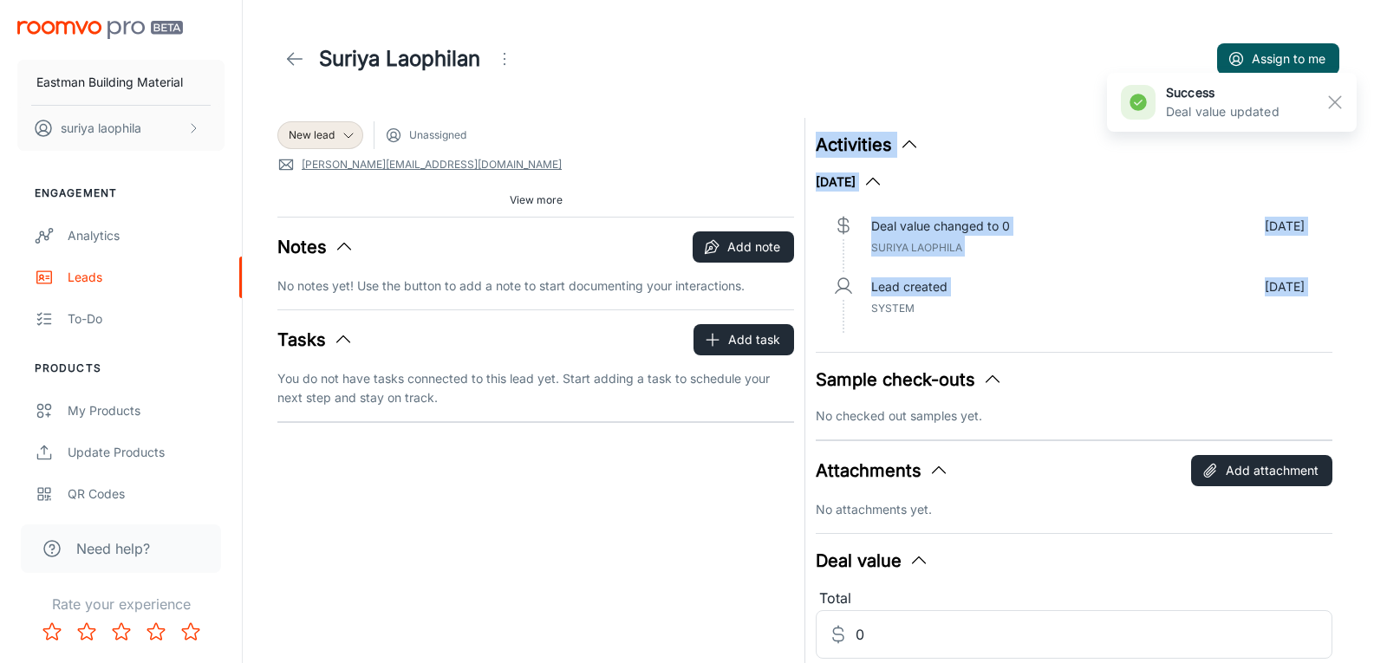
click at [946, 314] on div "Lead created [DATE] System" at bounding box center [1088, 297] width 434 height 40
click at [1347, 101] on button "button" at bounding box center [1335, 102] width 29 height 29
click at [1210, 297] on div "Lead created [DATE] System" at bounding box center [1088, 297] width 434 height 40
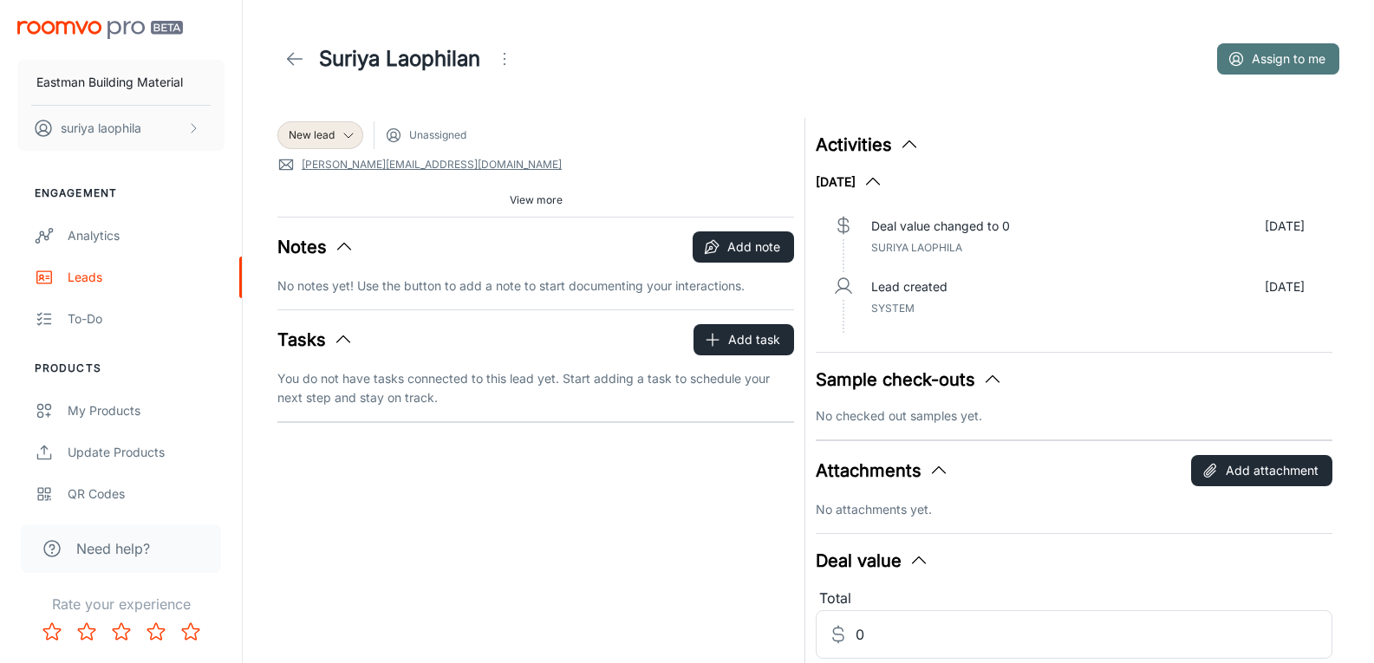
click at [1268, 59] on button "Assign to me" at bounding box center [1278, 58] width 122 height 31
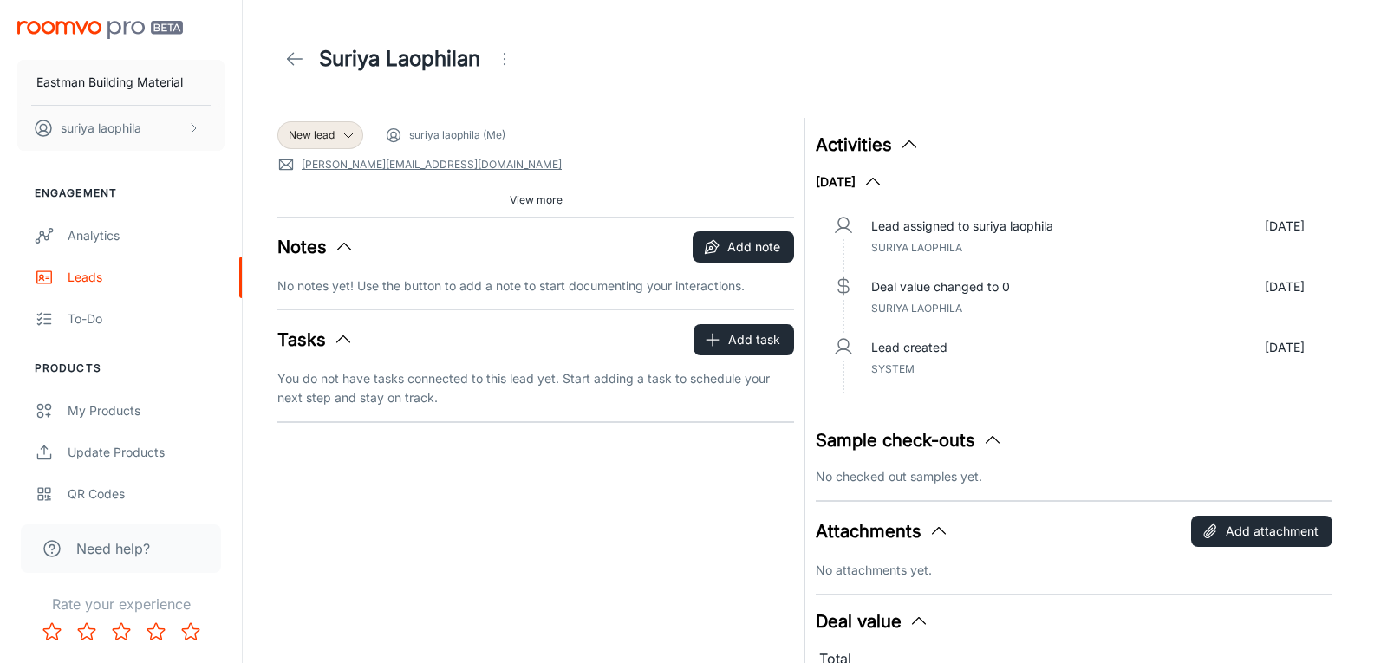
click at [1059, 239] on div "Lead assigned to suriya laophila [DATE] suriya laophila" at bounding box center [1088, 237] width 434 height 40
drag, startPoint x: 898, startPoint y: 247, endPoint x: 937, endPoint y: 247, distance: 39.9
click at [937, 247] on span "suriya laophila" at bounding box center [916, 247] width 91 height 13
click at [880, 267] on div "Lead assigned to suriya laophila [DATE] suriya laophila" at bounding box center [1088, 242] width 461 height 61
click at [884, 183] on icon "button" at bounding box center [873, 182] width 21 height 21
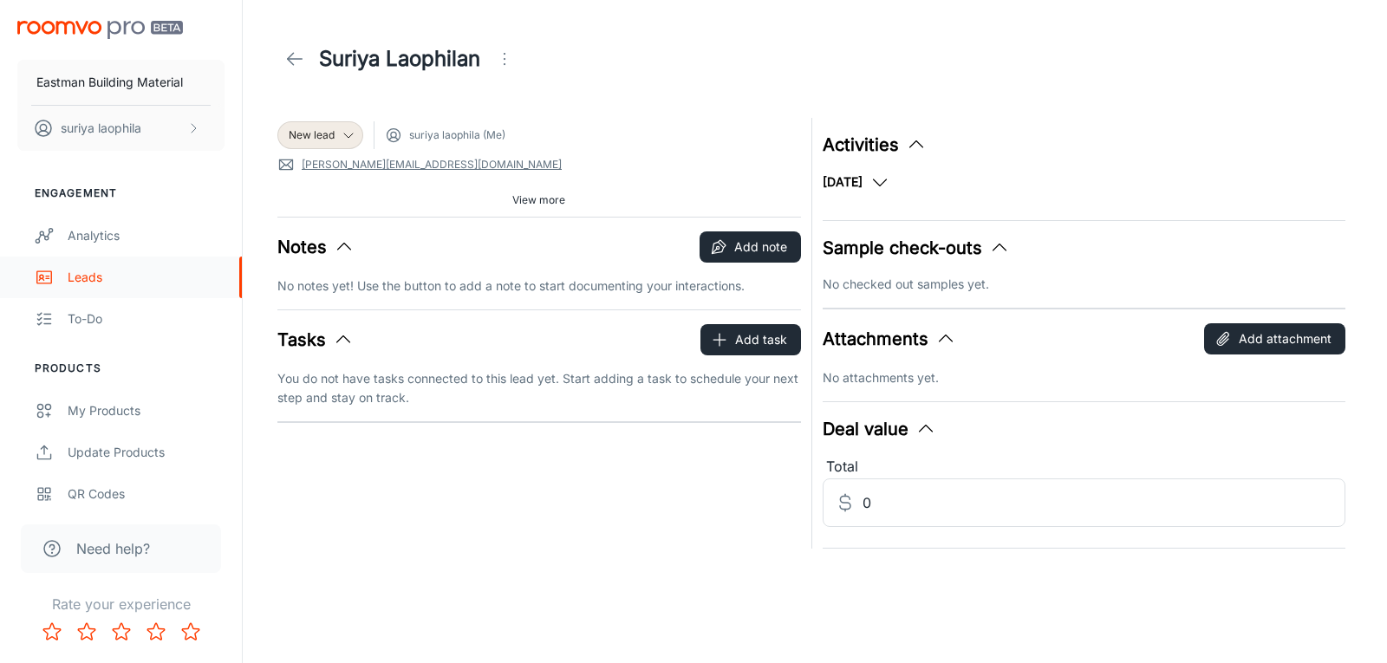
click at [54, 281] on link "Leads" at bounding box center [121, 278] width 242 height 42
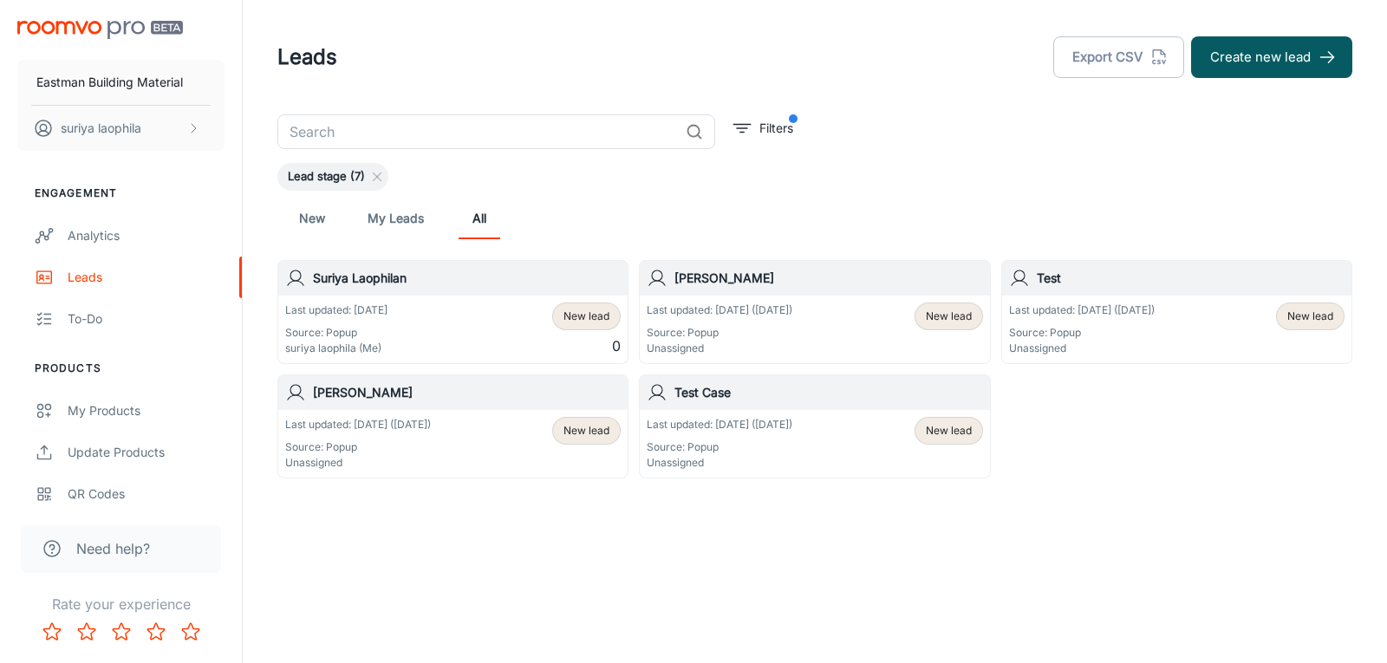
click at [368, 344] on p "suriya laophila (Me)" at bounding box center [336, 349] width 102 height 16
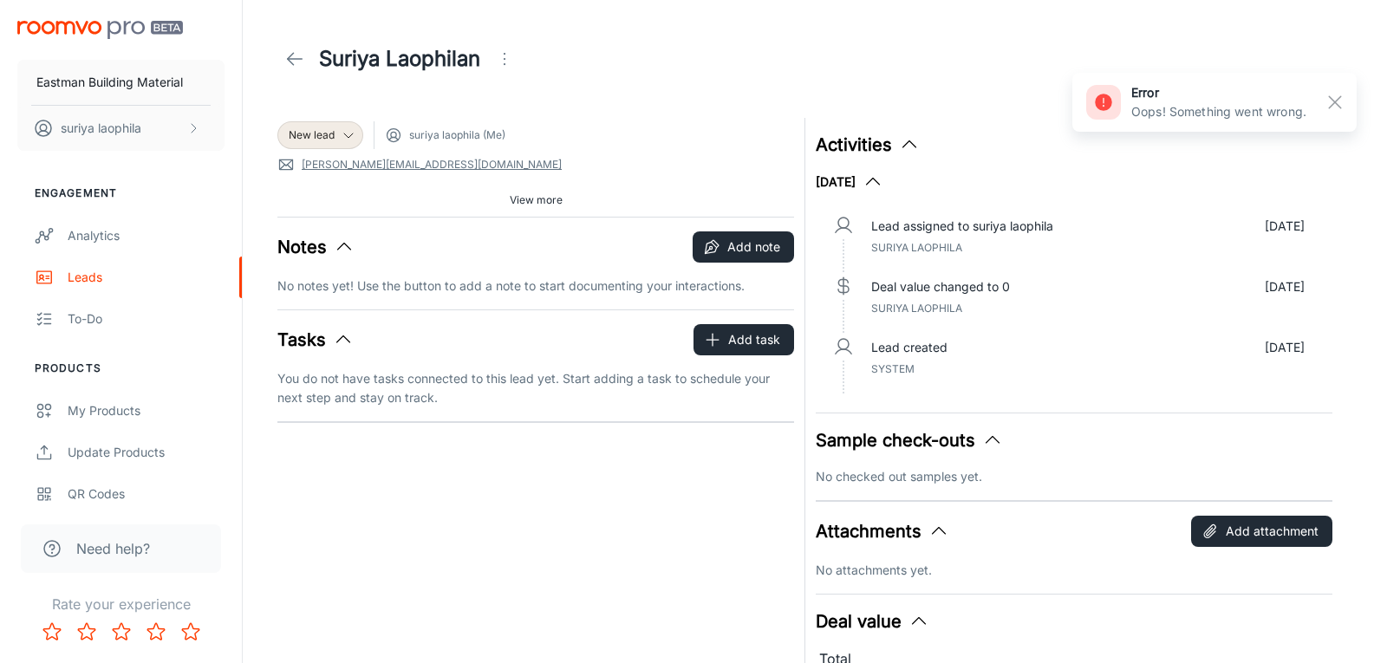
click at [408, 166] on link "[PERSON_NAME][EMAIL_ADDRESS][DOMAIN_NAME]" at bounding box center [432, 165] width 260 height 16
click at [291, 63] on polyline at bounding box center [291, 59] width 6 height 12
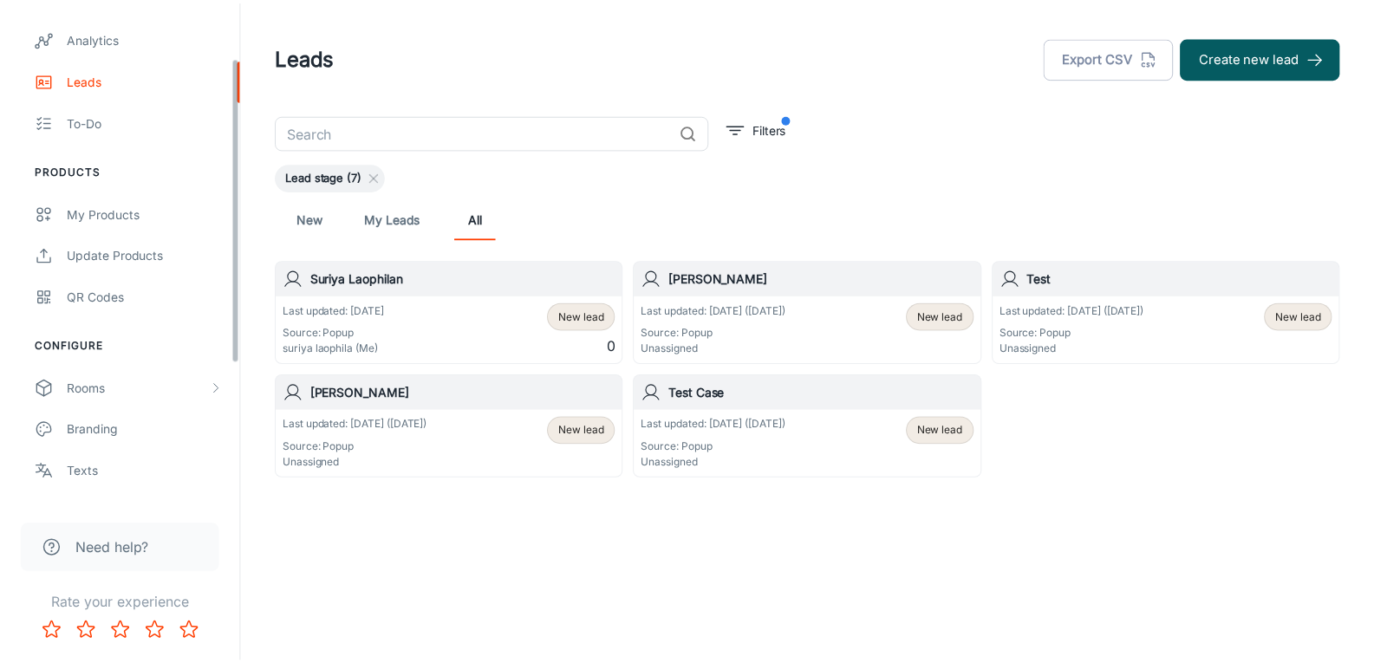
scroll to position [320, 0]
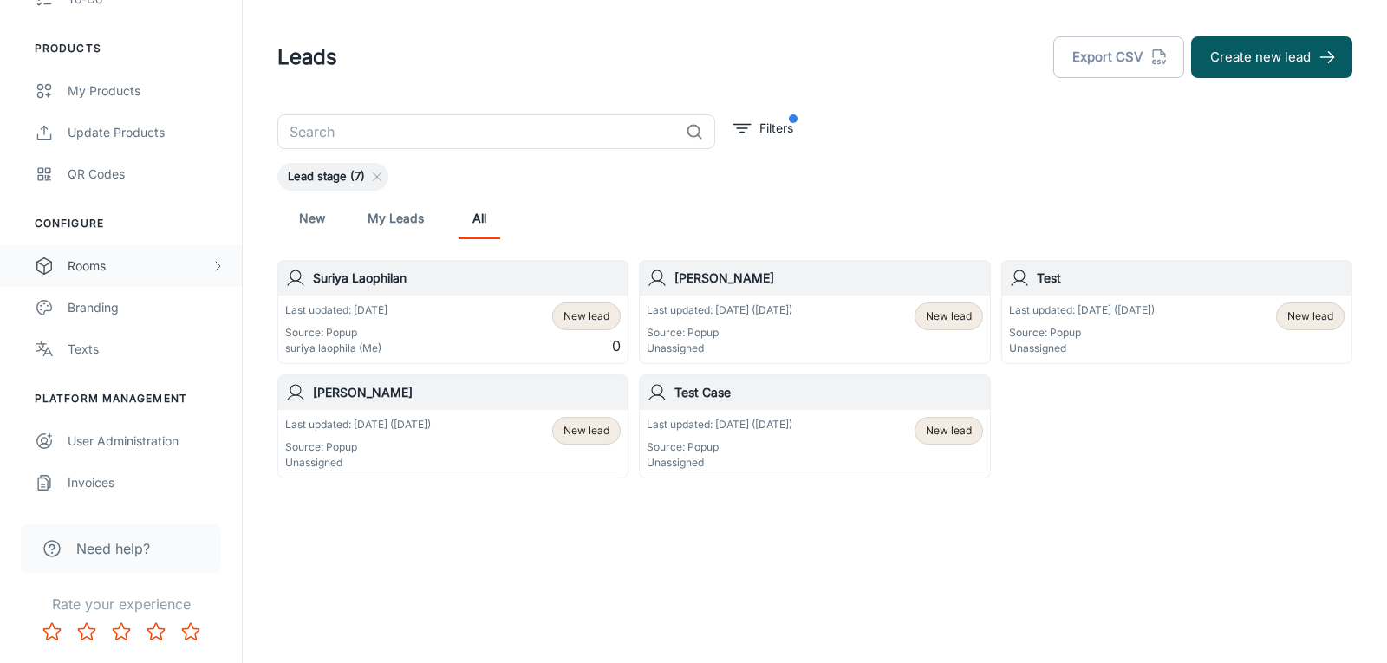
click at [77, 267] on div "Rooms" at bounding box center [139, 266] width 143 height 19
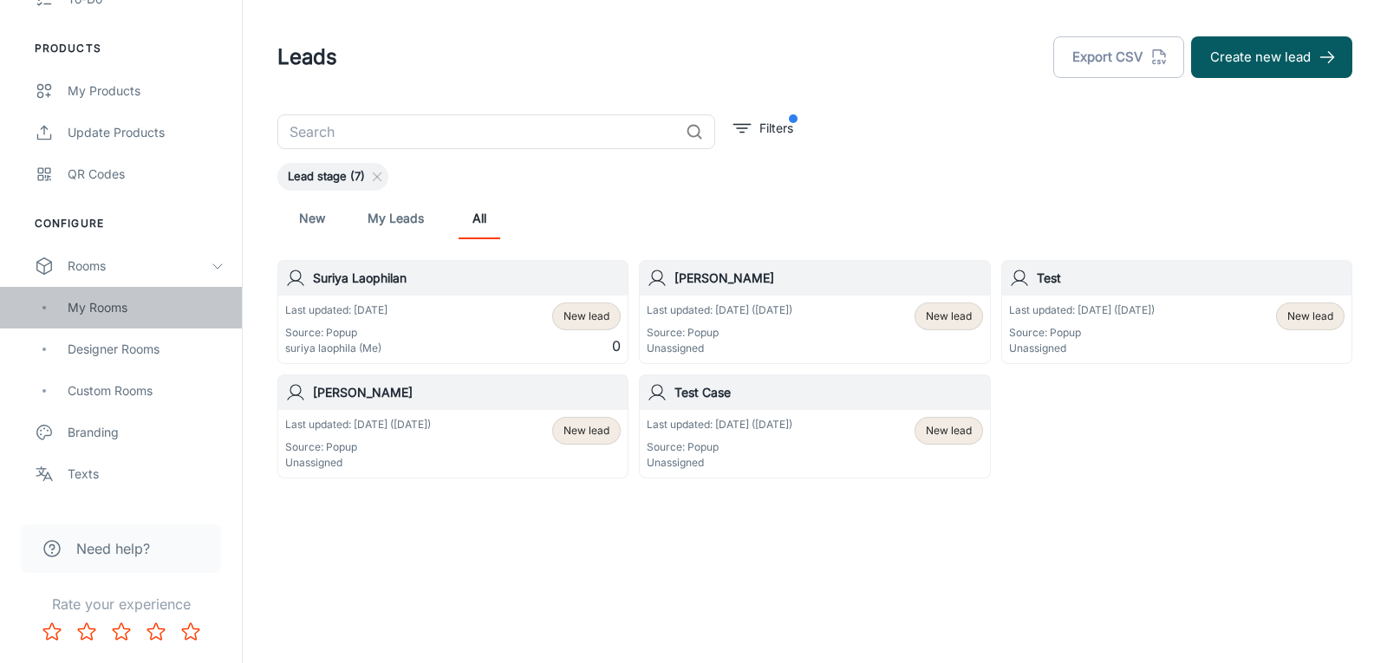
click at [75, 312] on div "My Rooms" at bounding box center [146, 307] width 157 height 19
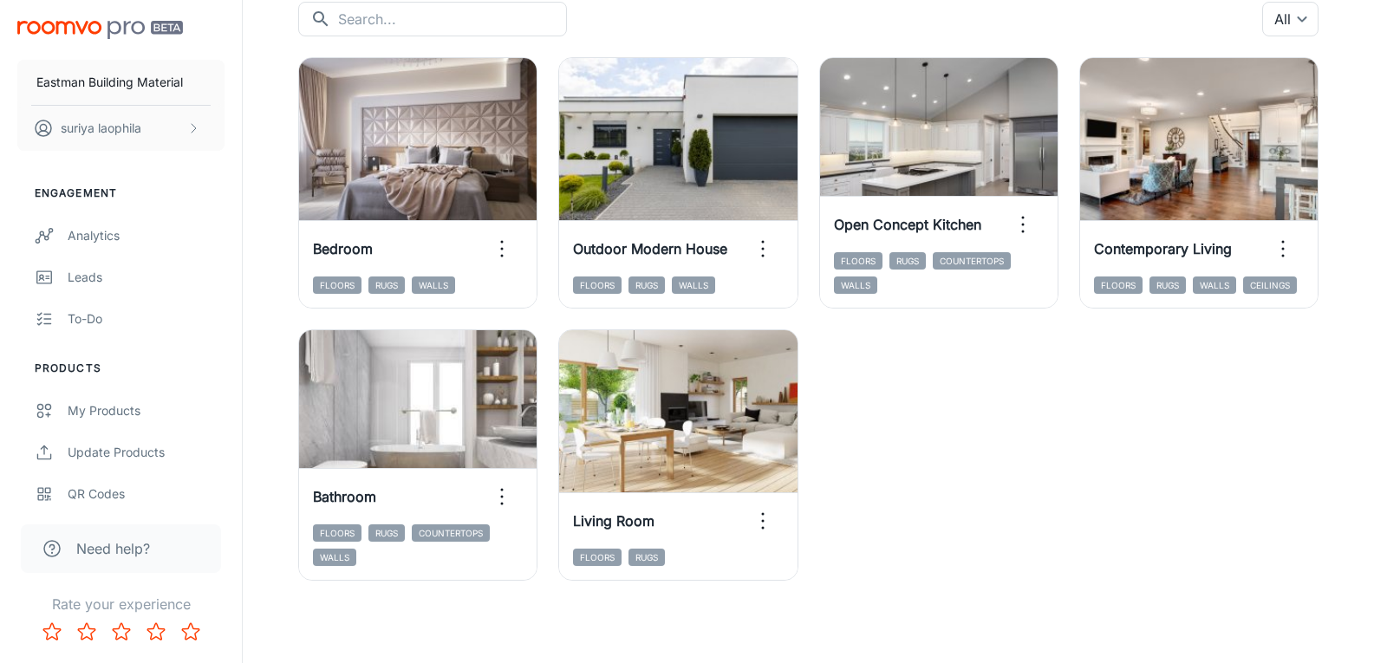
scroll to position [199, 0]
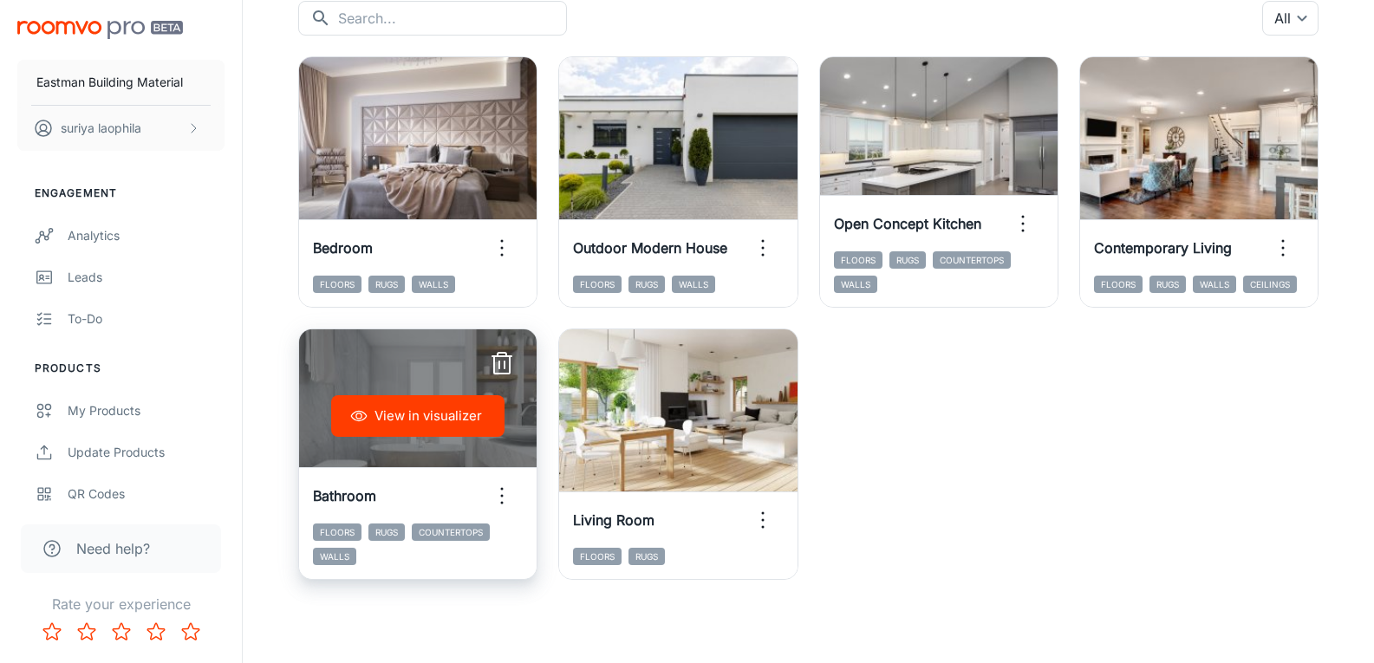
click at [444, 412] on button "View in visualizer" at bounding box center [417, 416] width 173 height 42
click at [418, 409] on button "View in visualizer" at bounding box center [417, 416] width 173 height 42
